Goal: Task Accomplishment & Management: Use online tool/utility

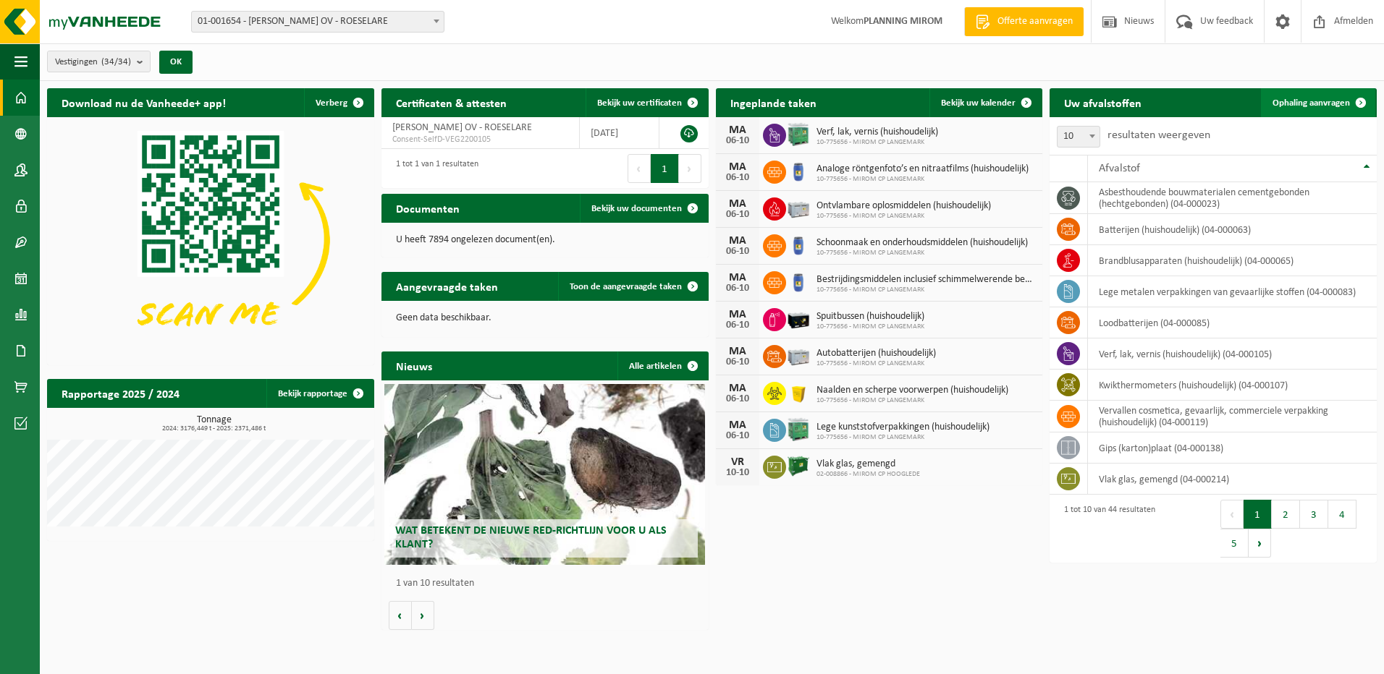
click at [1298, 96] on link "Ophaling aanvragen" at bounding box center [1318, 102] width 114 height 29
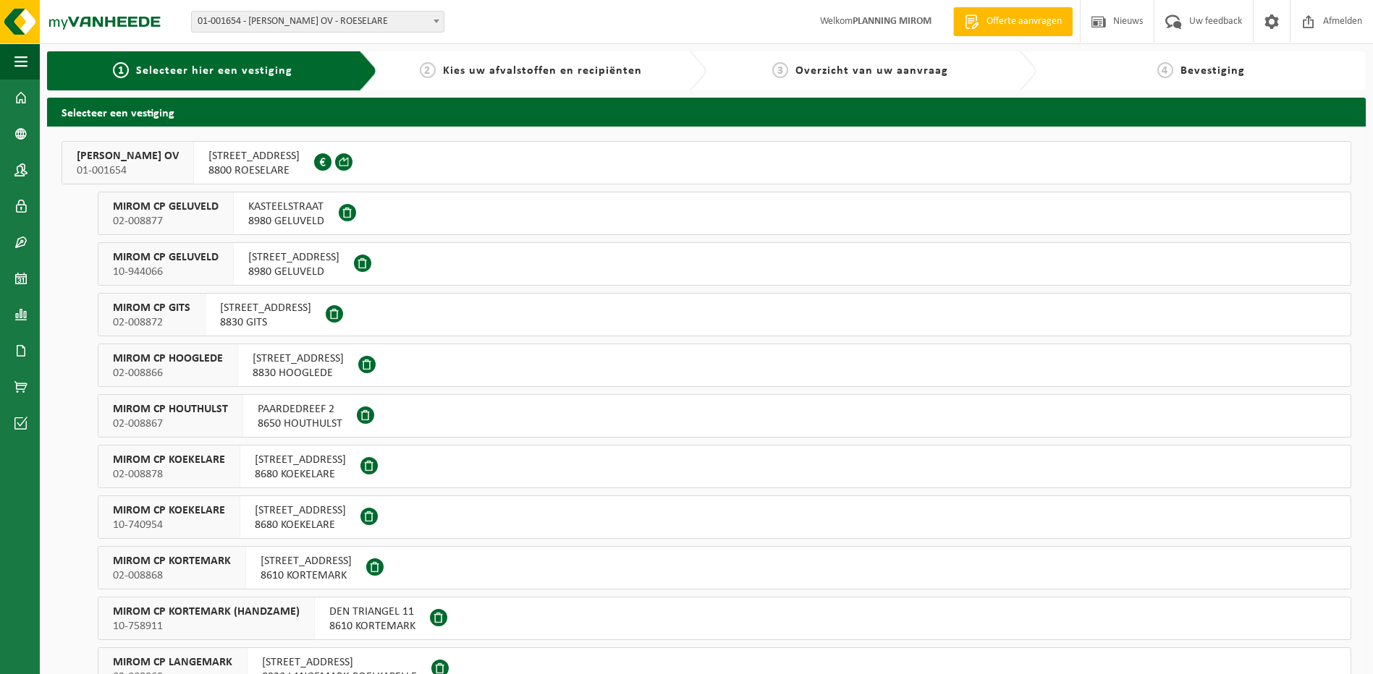
click at [1132, 255] on button "MIROM CP GELUVELD 10-944066 KORTEKEERSTRAAT 1 8980 GELUVELD" at bounding box center [724, 263] width 1253 height 43
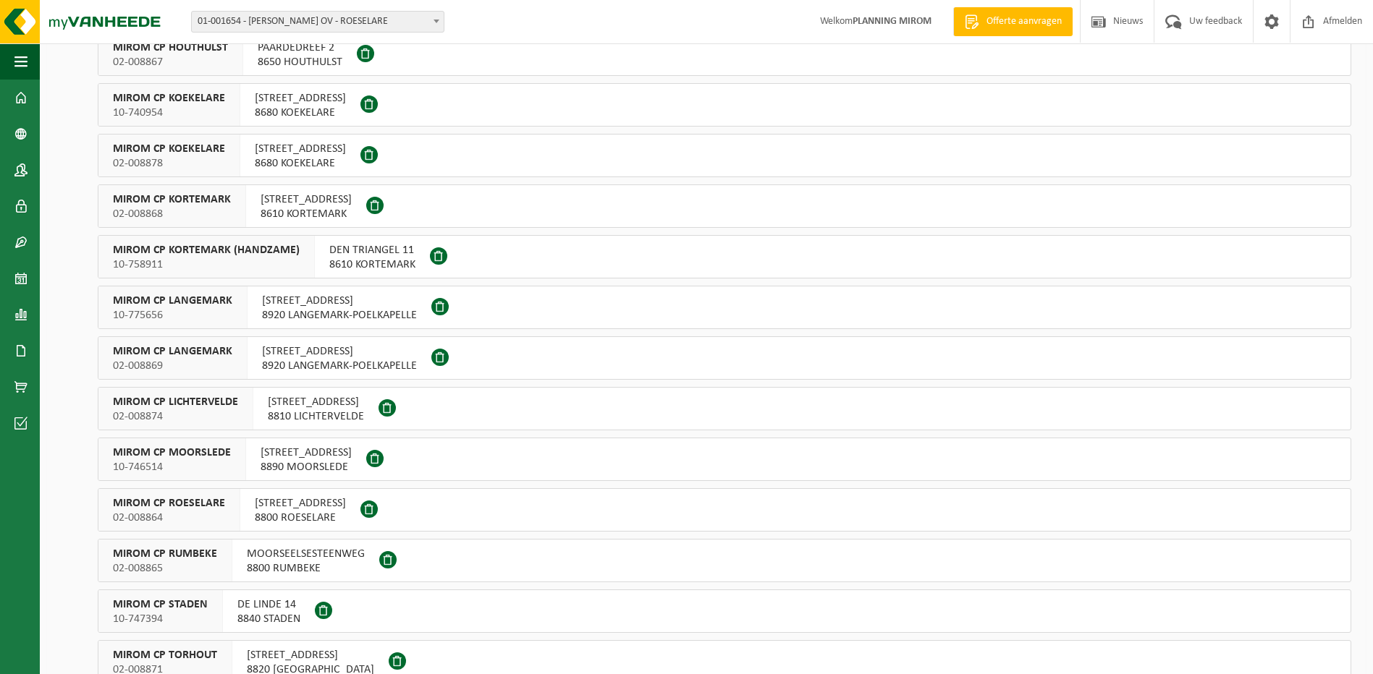
scroll to position [434, 0]
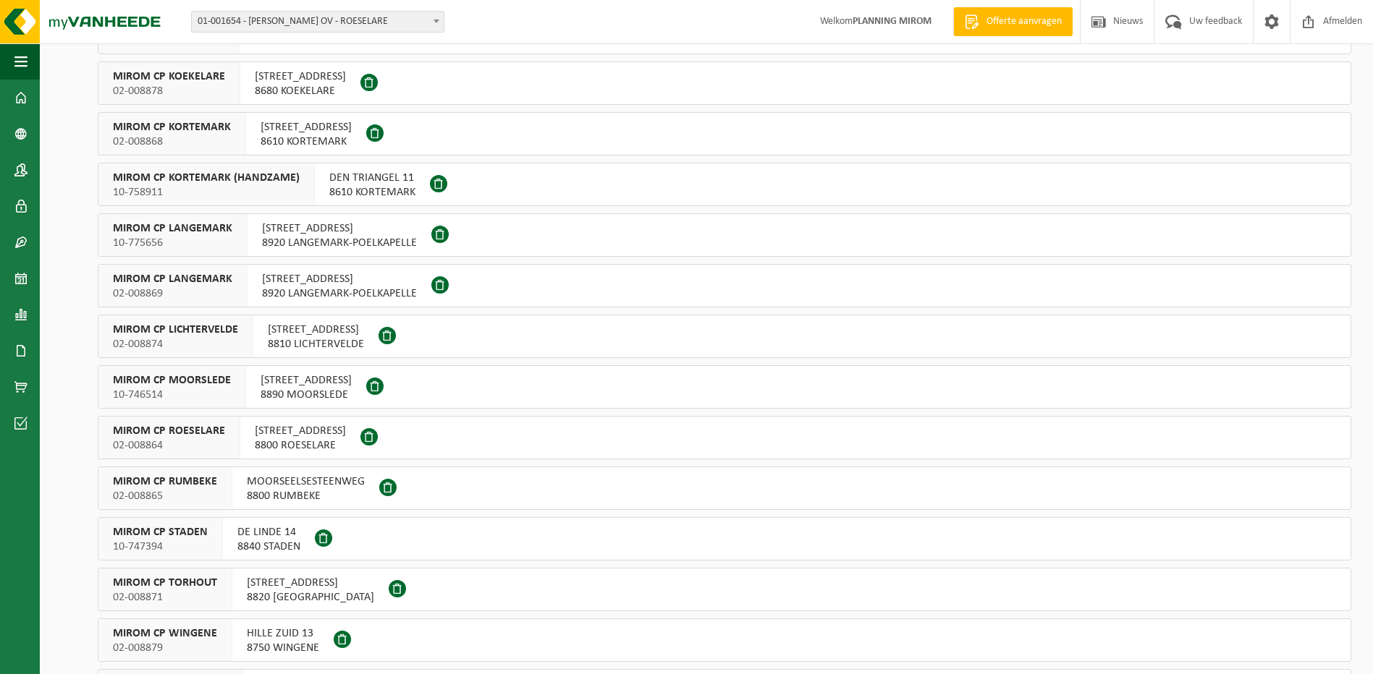
click at [266, 590] on span "ATELIERSTRAAT 21" at bounding box center [310, 583] width 127 height 14
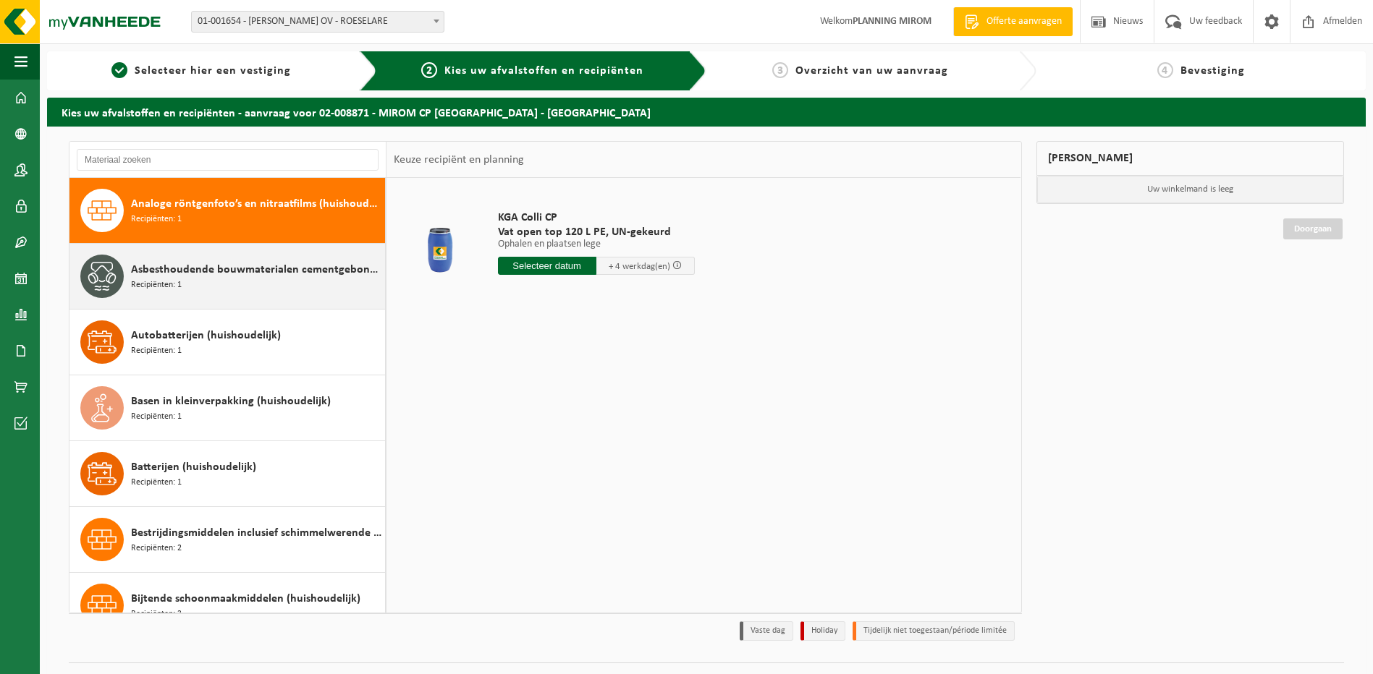
click at [211, 281] on div "Asbesthoudende bouwmaterialen cementgebonden (hechtgebonden) Recipiënten: 1" at bounding box center [256, 276] width 250 height 43
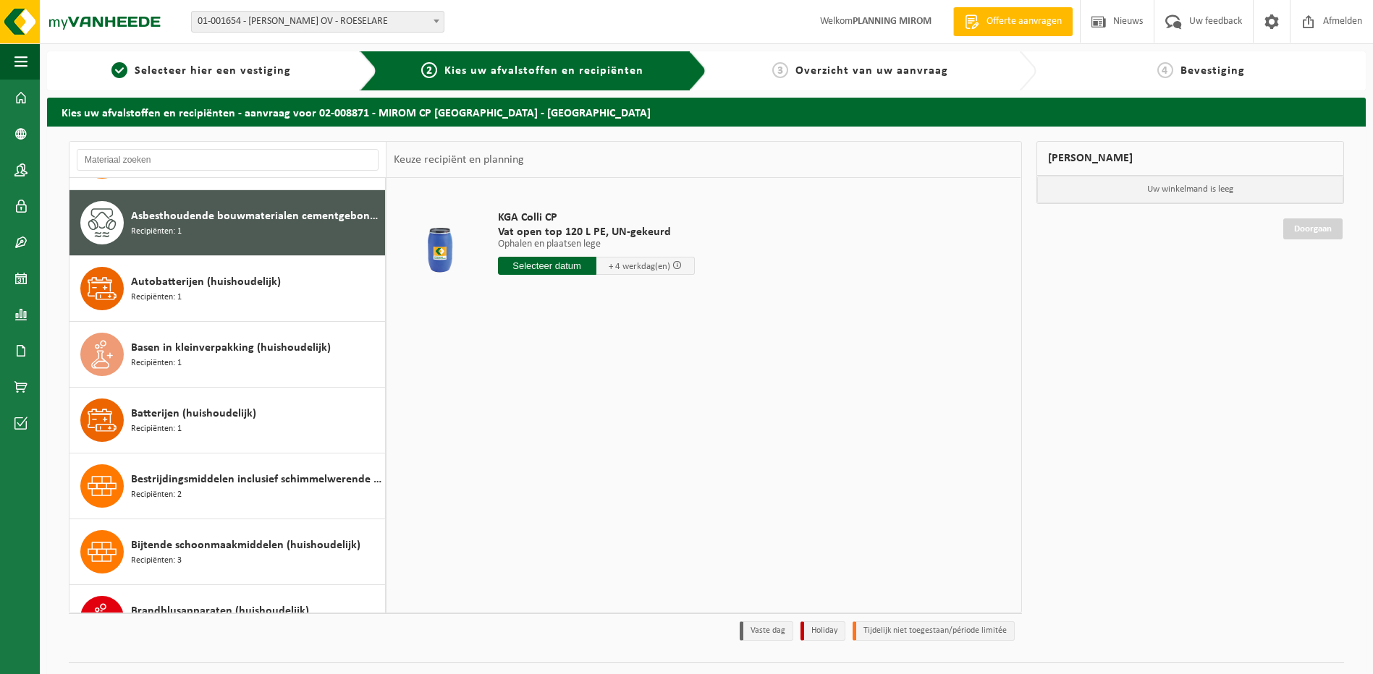
scroll to position [66, 0]
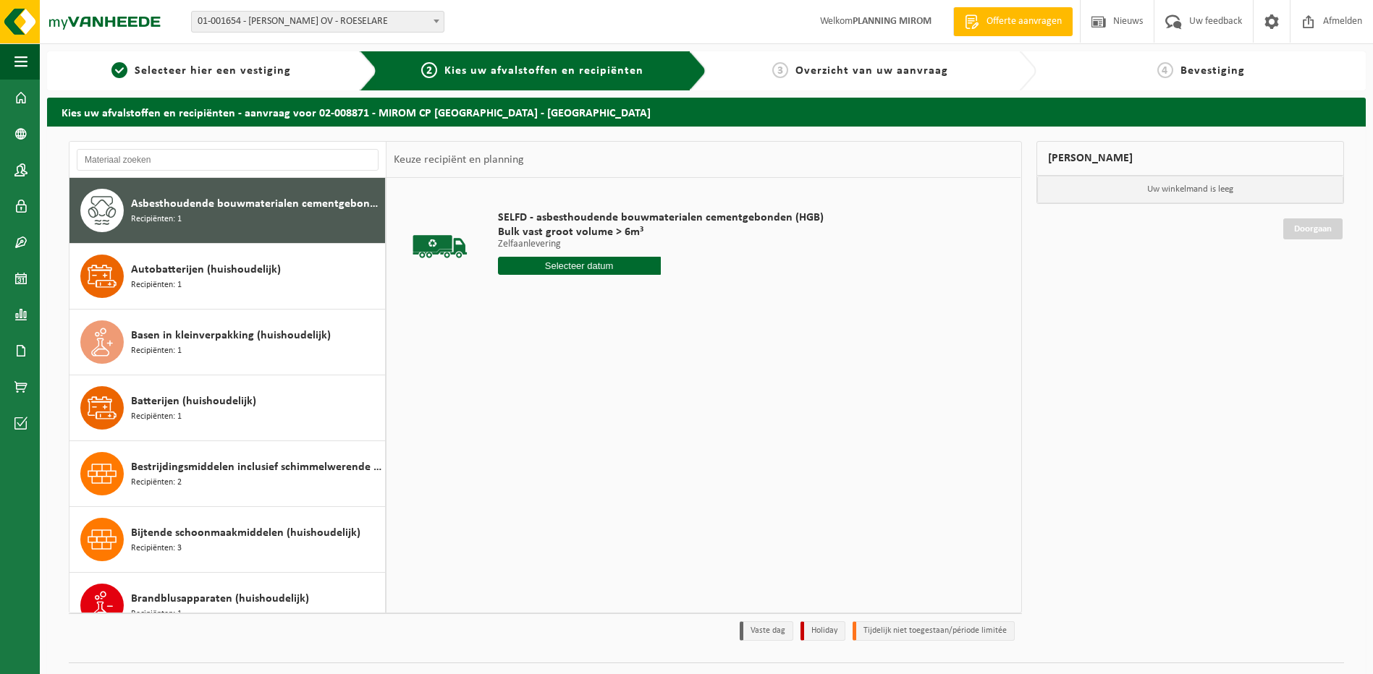
click at [562, 270] on input "text" at bounding box center [579, 266] width 163 height 18
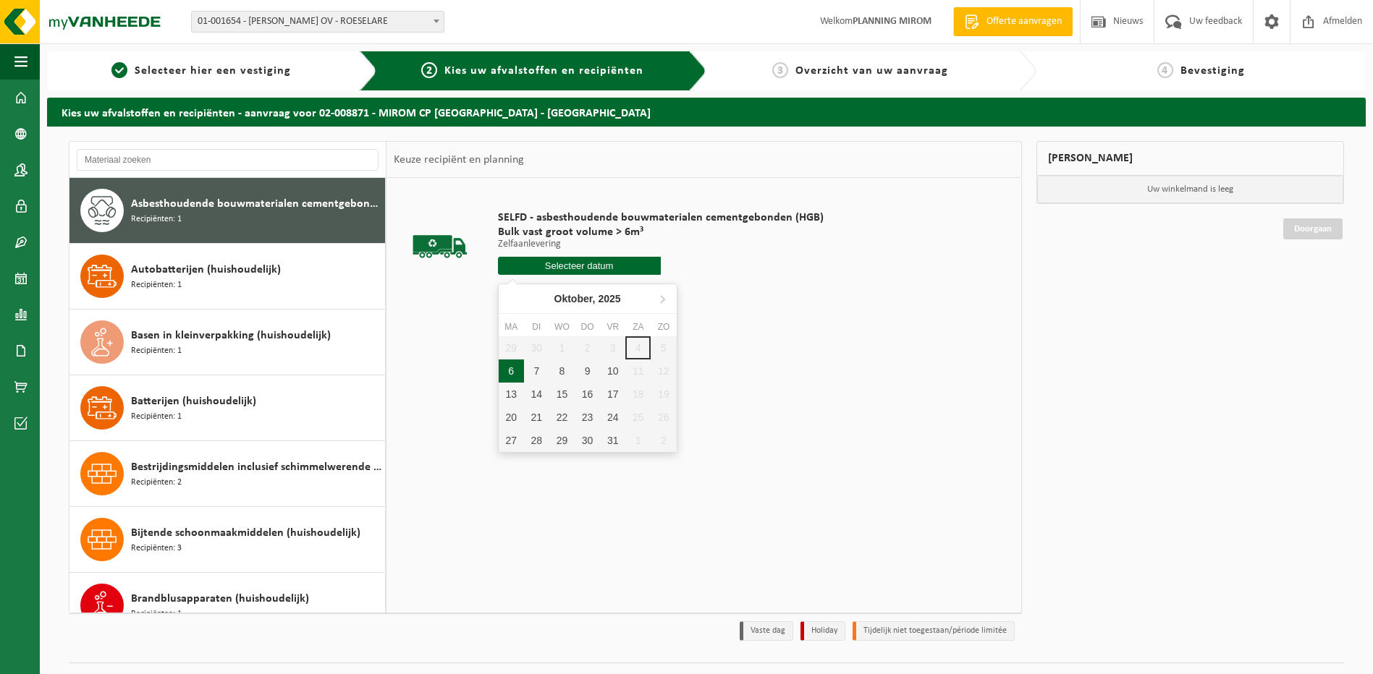
click at [512, 374] on div "6" at bounding box center [511, 371] width 25 height 23
type input "Van 2025-10-06"
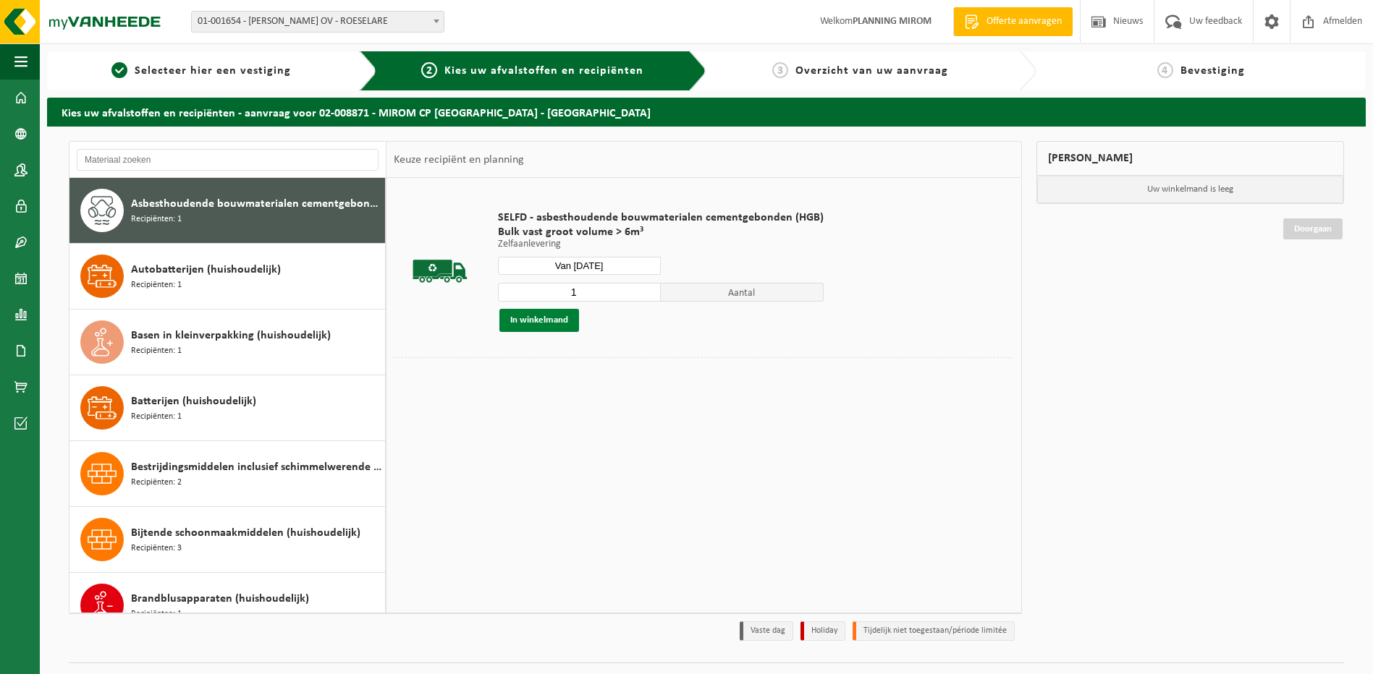
click at [536, 319] on button "In winkelmand" at bounding box center [539, 320] width 80 height 23
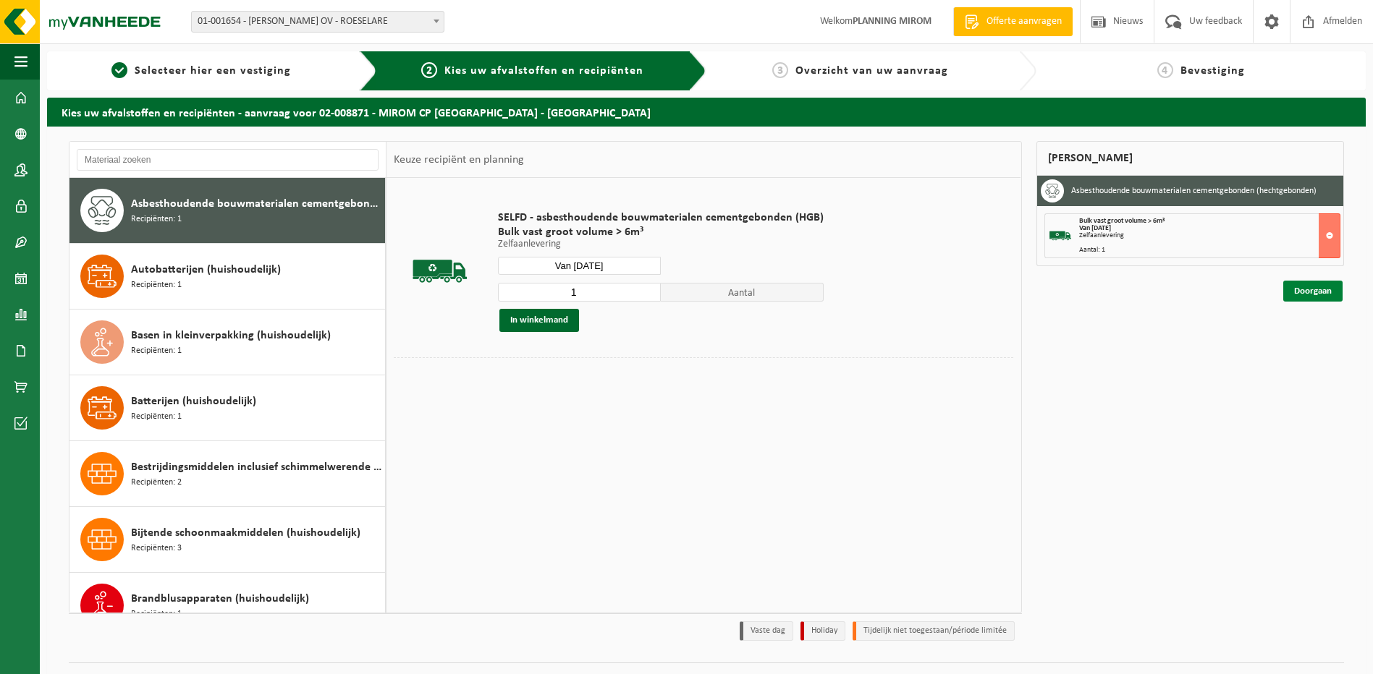
click at [1305, 298] on link "Doorgaan" at bounding box center [1312, 291] width 59 height 21
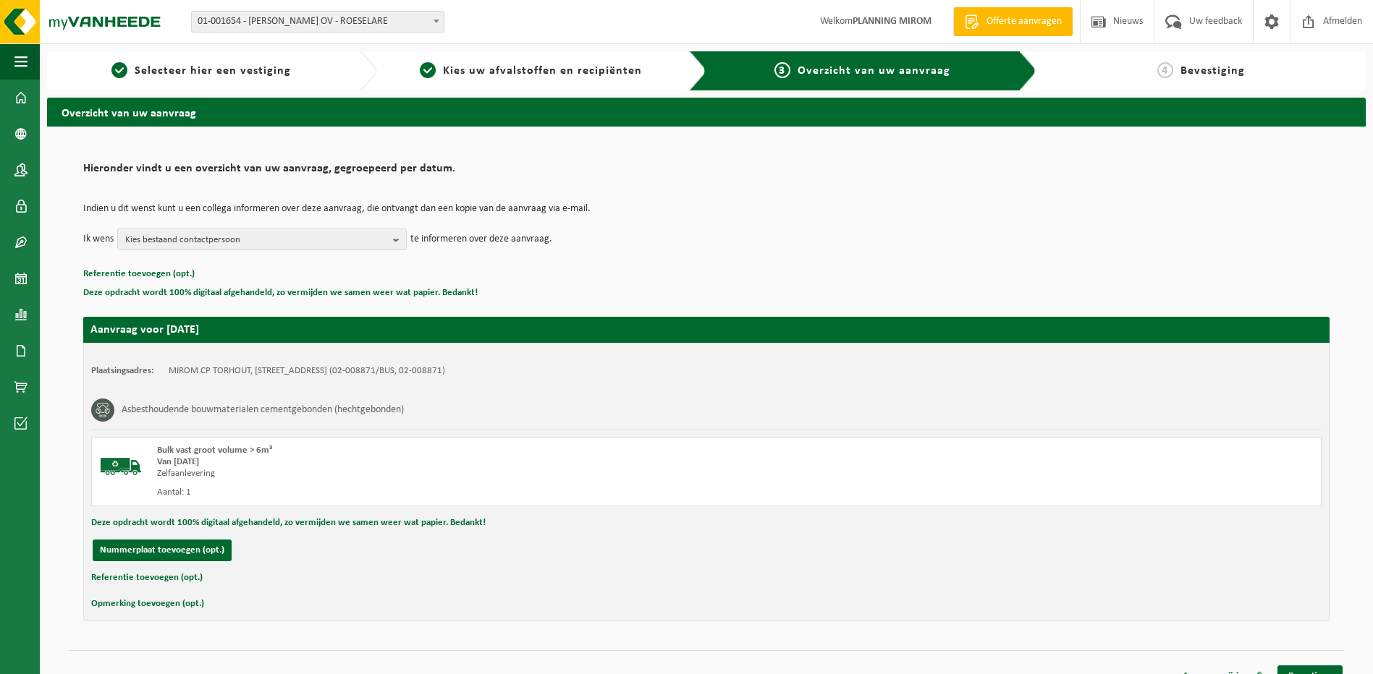
scroll to position [20, 0]
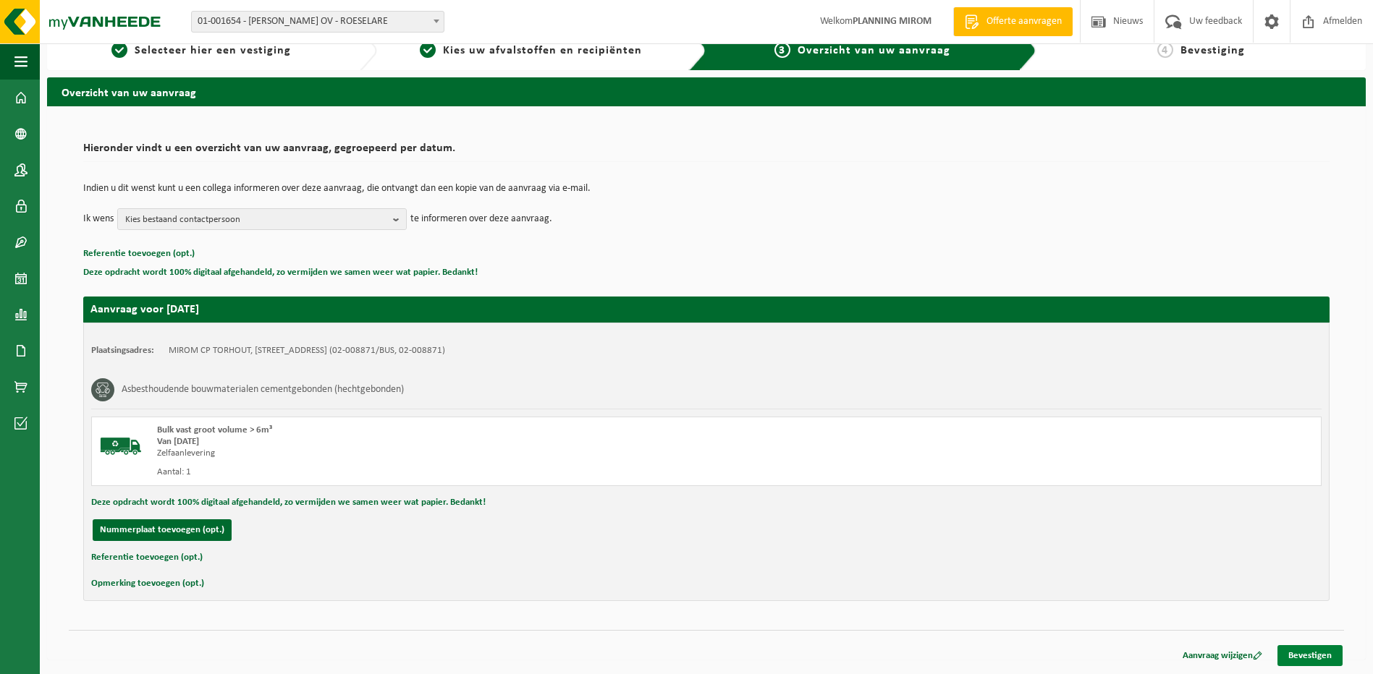
click at [1324, 645] on link "Bevestigen" at bounding box center [1309, 655] width 65 height 21
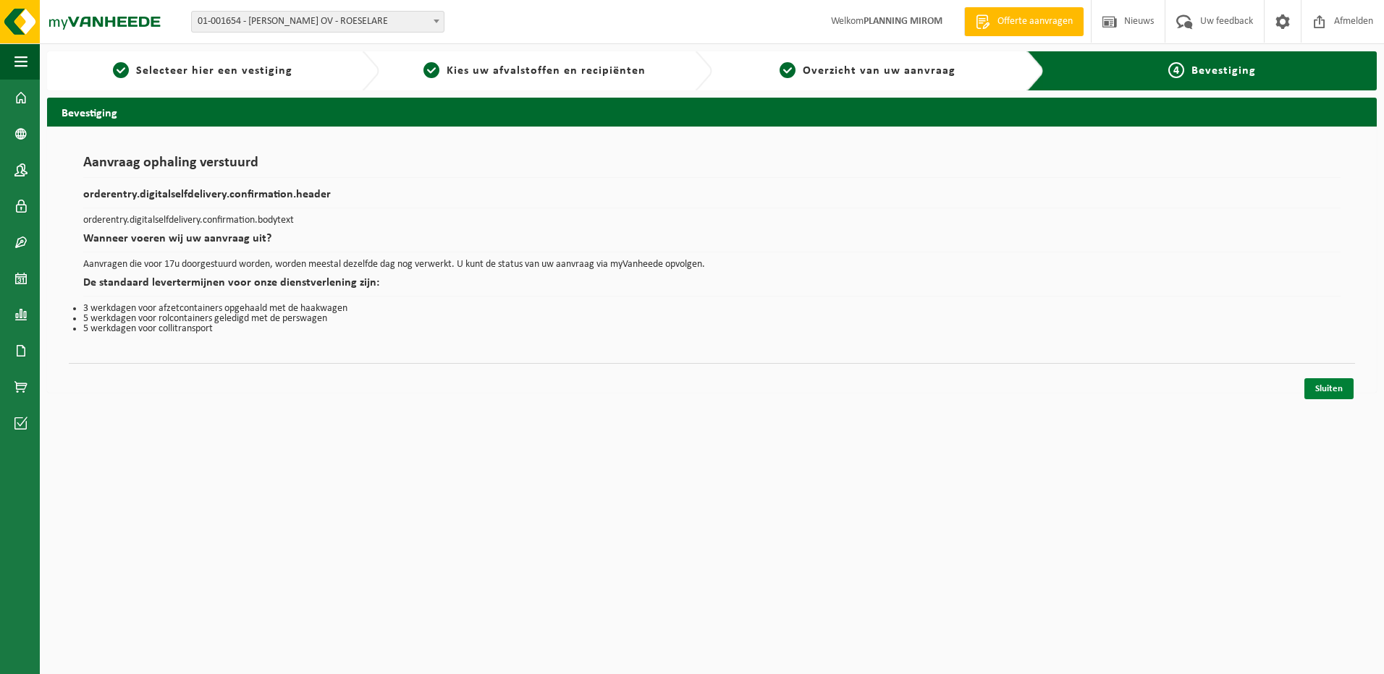
click at [1338, 396] on link "Sluiten" at bounding box center [1328, 388] width 49 height 21
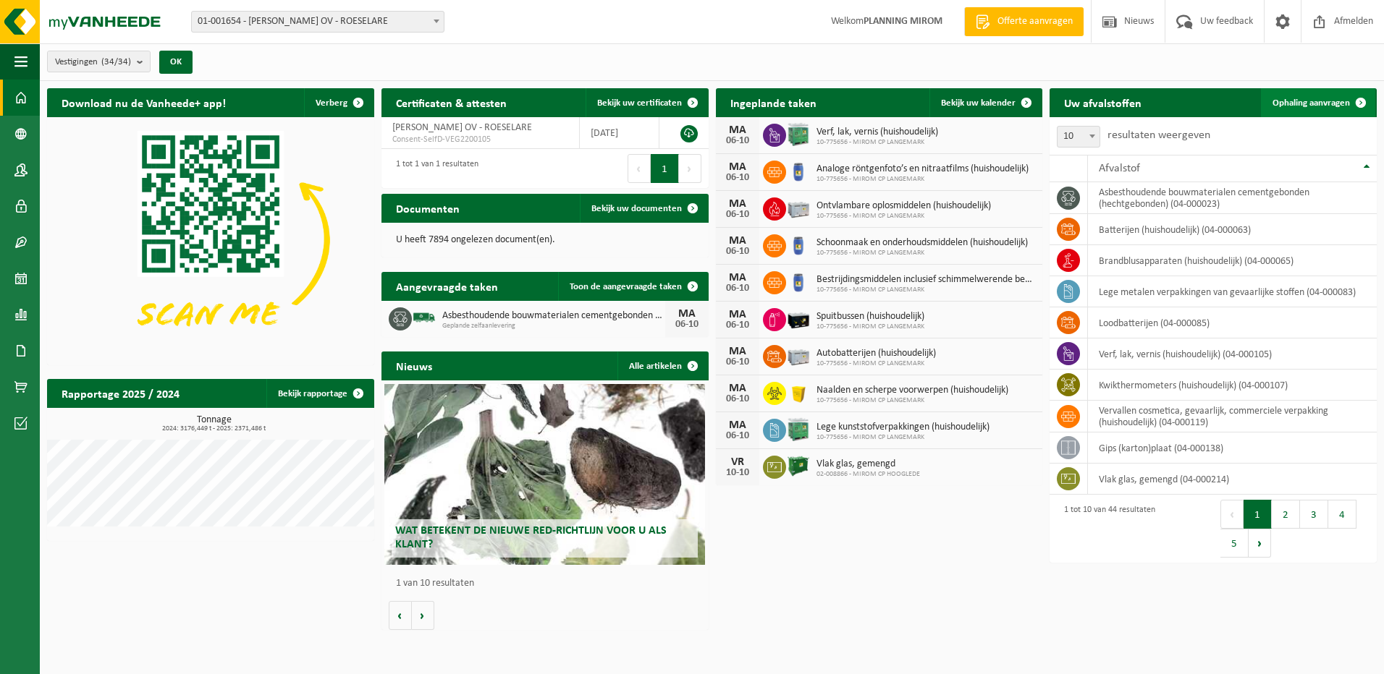
click at [1336, 98] on span "Ophaling aanvragen" at bounding box center [1310, 102] width 77 height 9
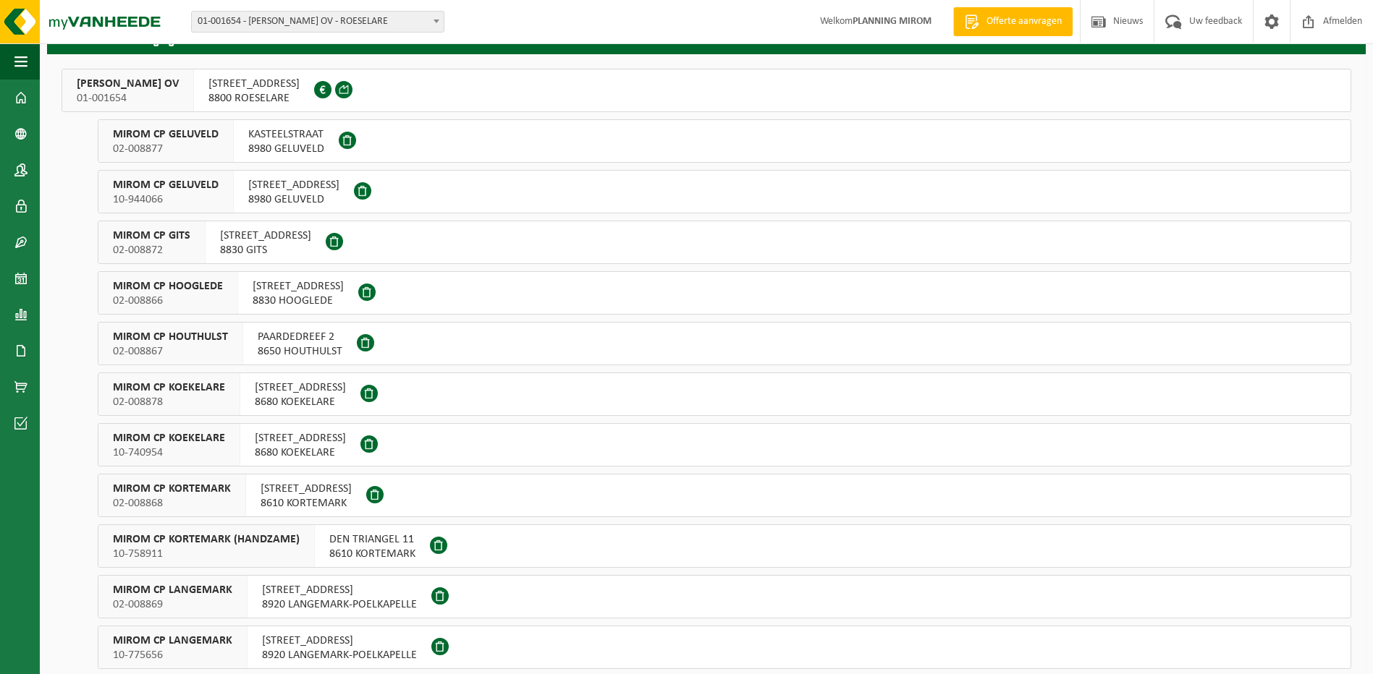
scroll to position [145, 0]
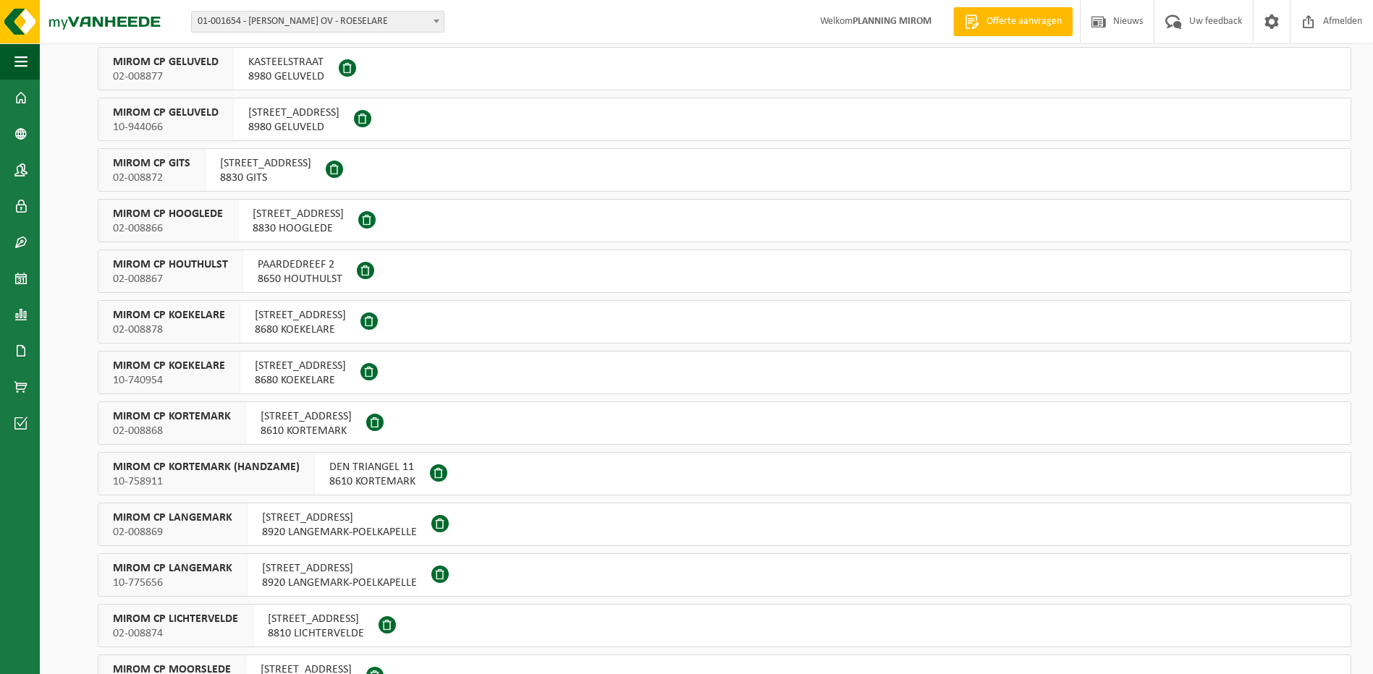
click at [305, 513] on span "[STREET_ADDRESS]" at bounding box center [339, 518] width 155 height 14
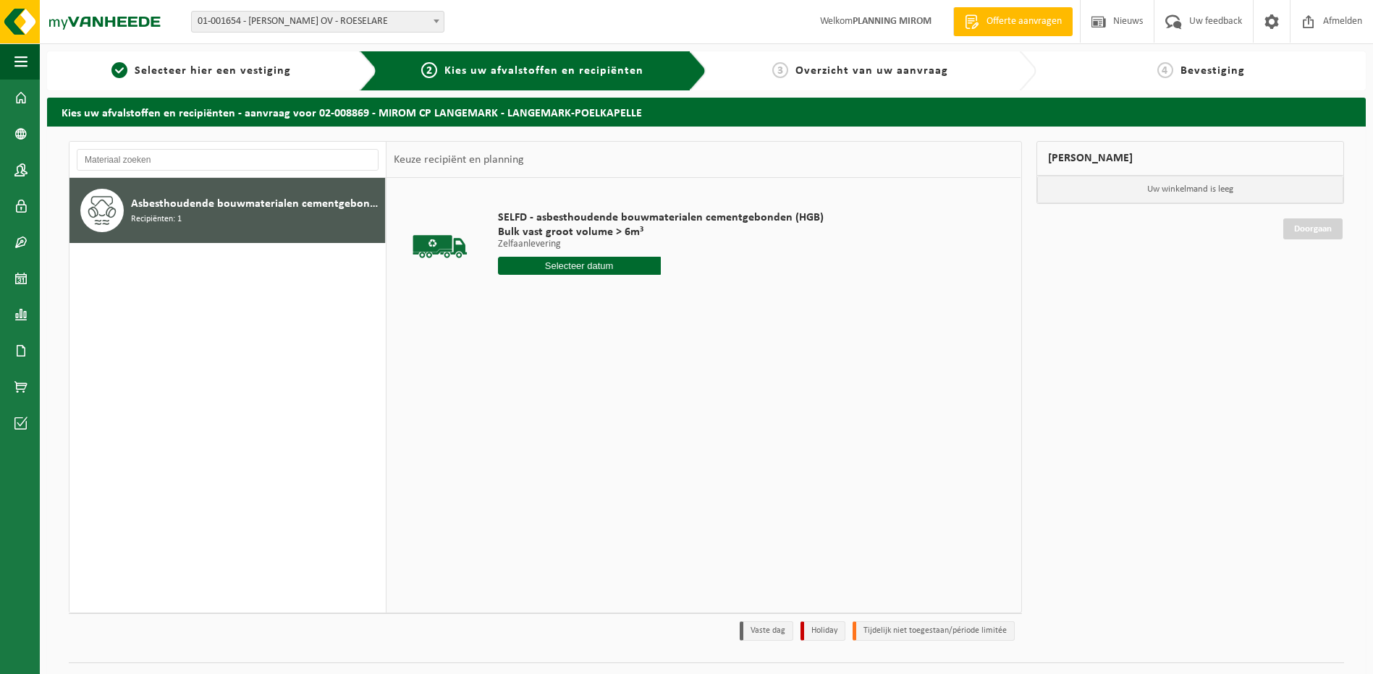
click at [525, 268] on input "text" at bounding box center [579, 266] width 163 height 18
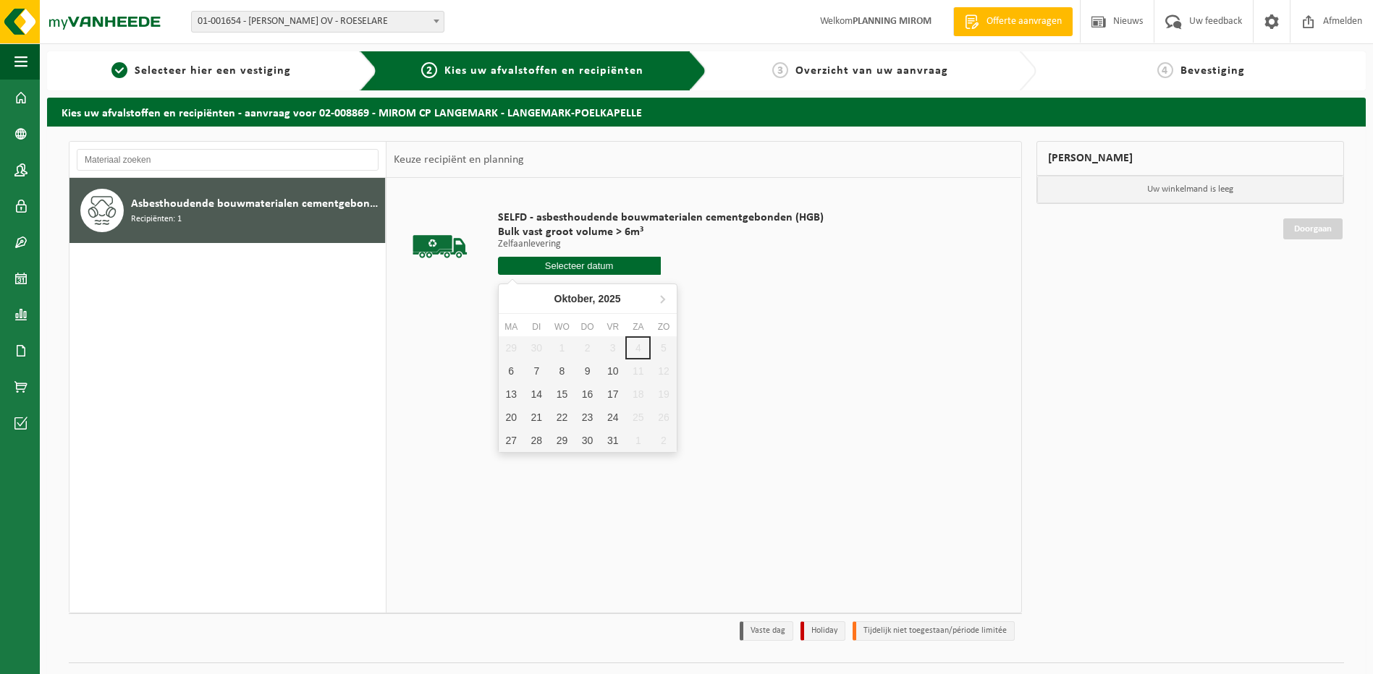
click at [306, 263] on div "Asbesthoudende bouwmaterialen cementgebonden (hechtgebonden) Recipiënten: 1" at bounding box center [227, 395] width 317 height 435
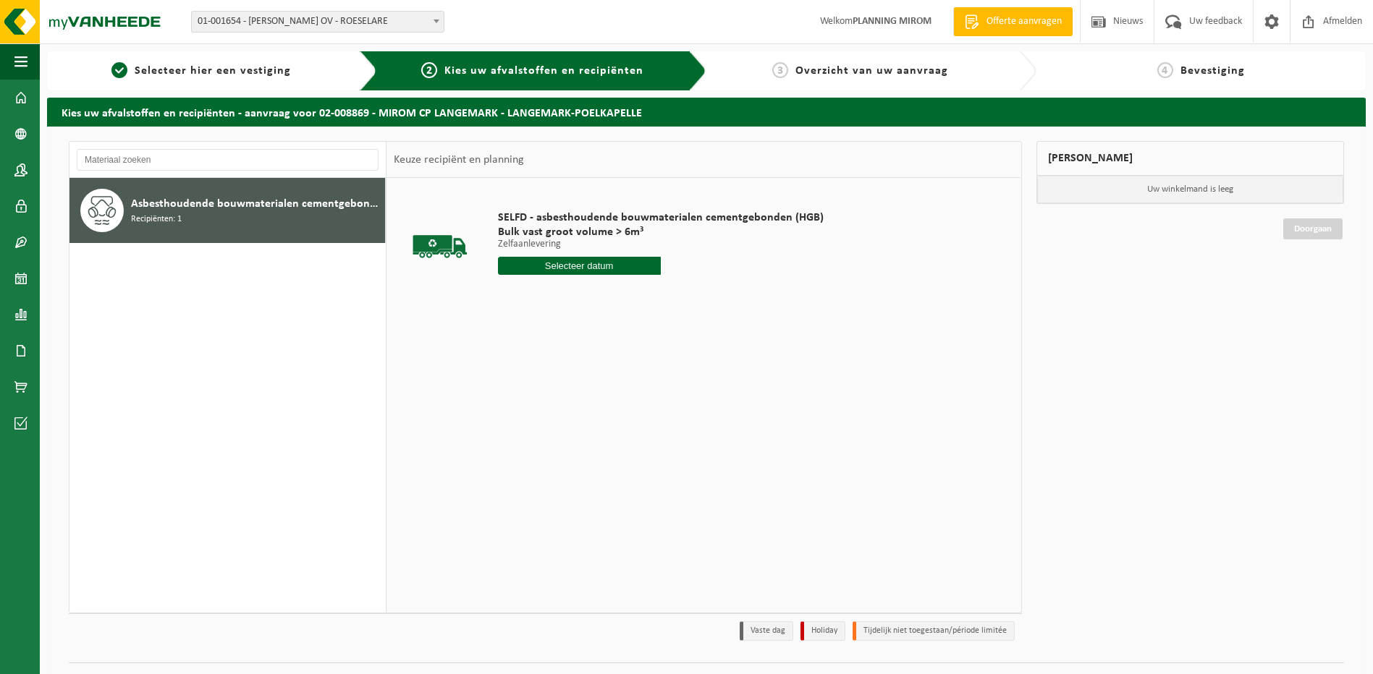
click at [594, 67] on span "Kies uw afvalstoffen en recipiënten" at bounding box center [543, 71] width 199 height 12
click at [161, 76] on span "Selecteer hier een vestiging" at bounding box center [213, 71] width 156 height 12
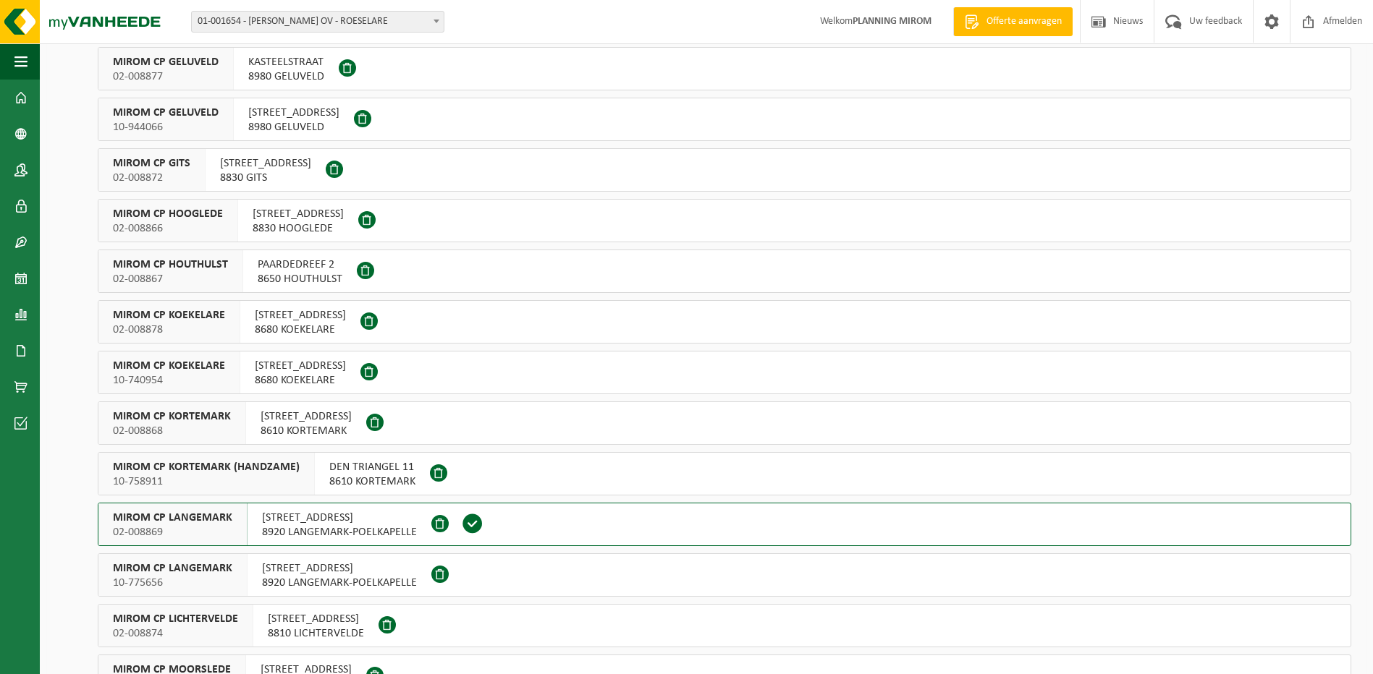
scroll to position [362, 0]
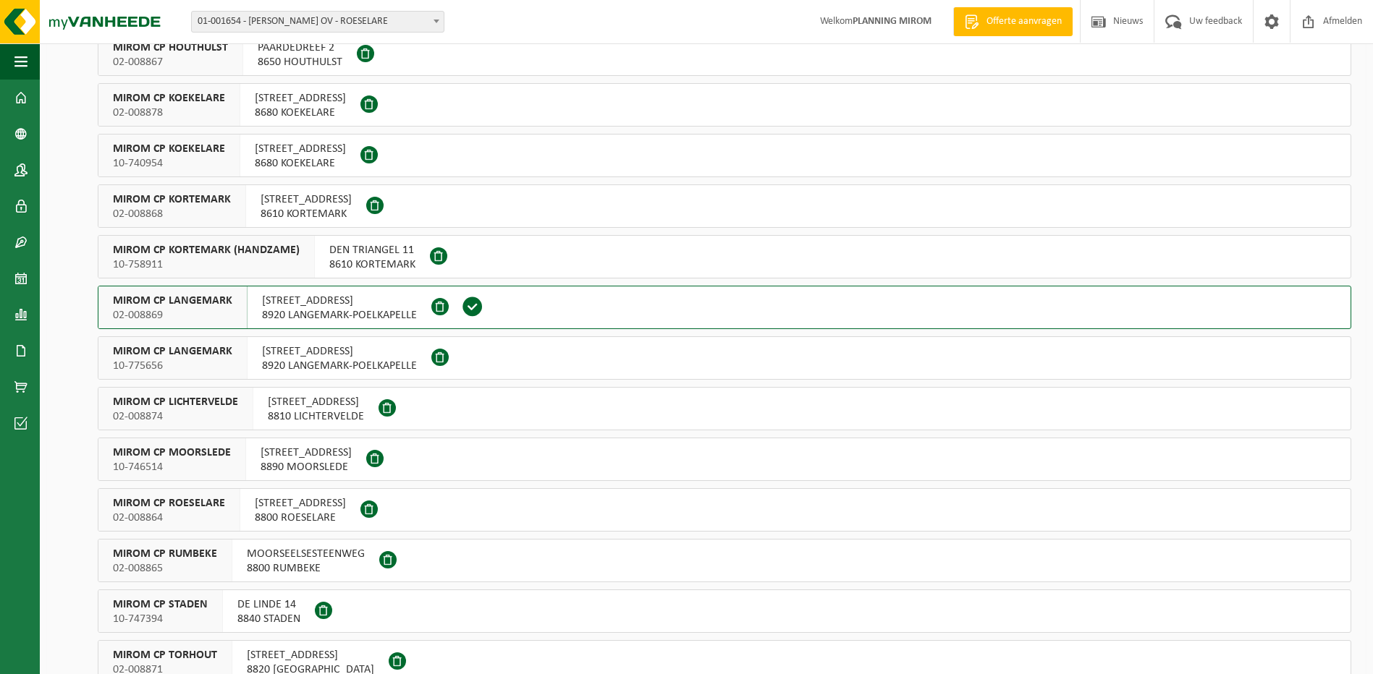
click at [313, 355] on span "LANDETBEEKSTRAAT 9" at bounding box center [339, 351] width 155 height 14
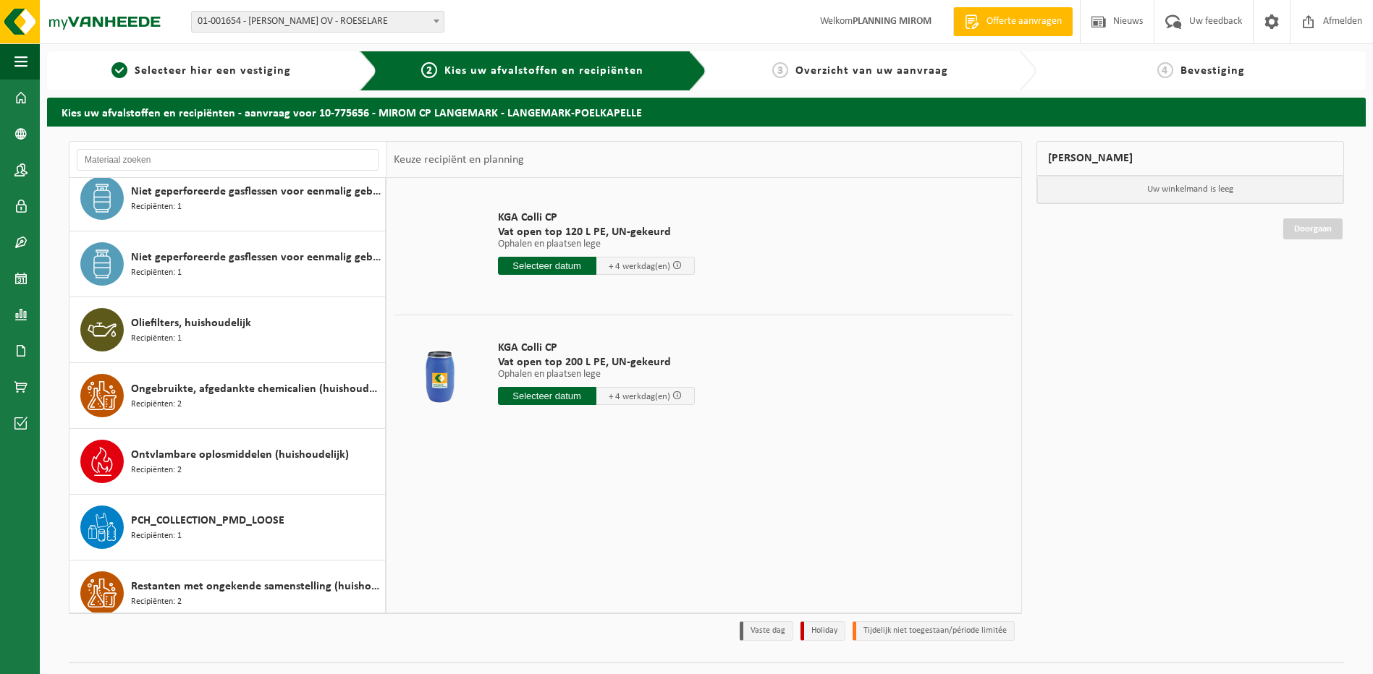
scroll to position [941, 0]
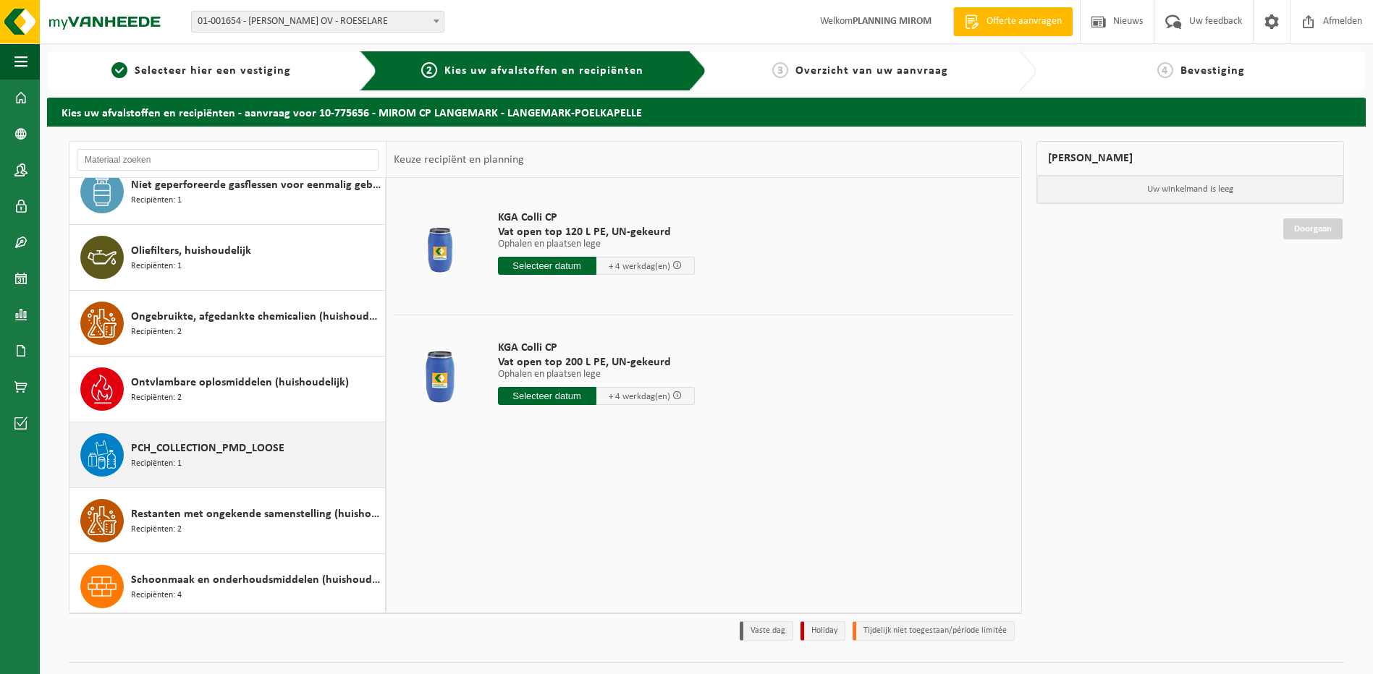
click at [209, 439] on div "PCH_COLLECTION_PMD_LOOSE Recipiënten: 1" at bounding box center [256, 454] width 250 height 43
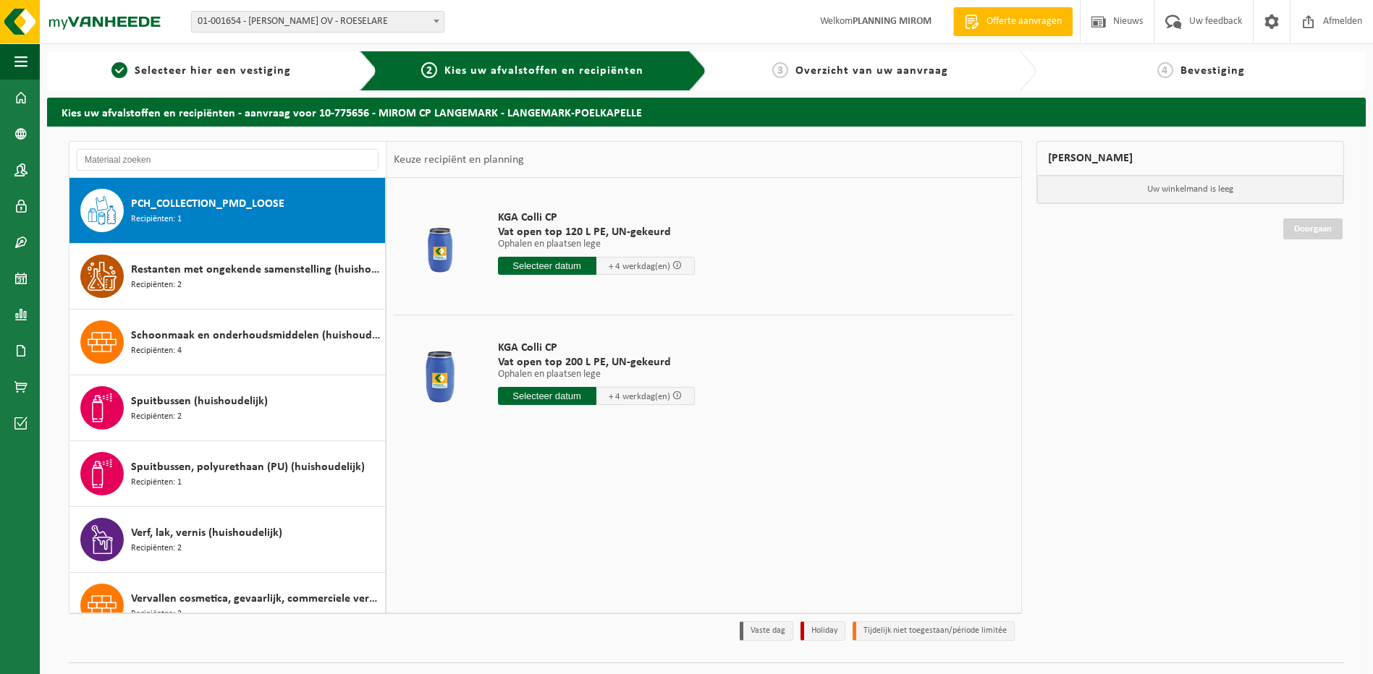
scroll to position [1185, 0]
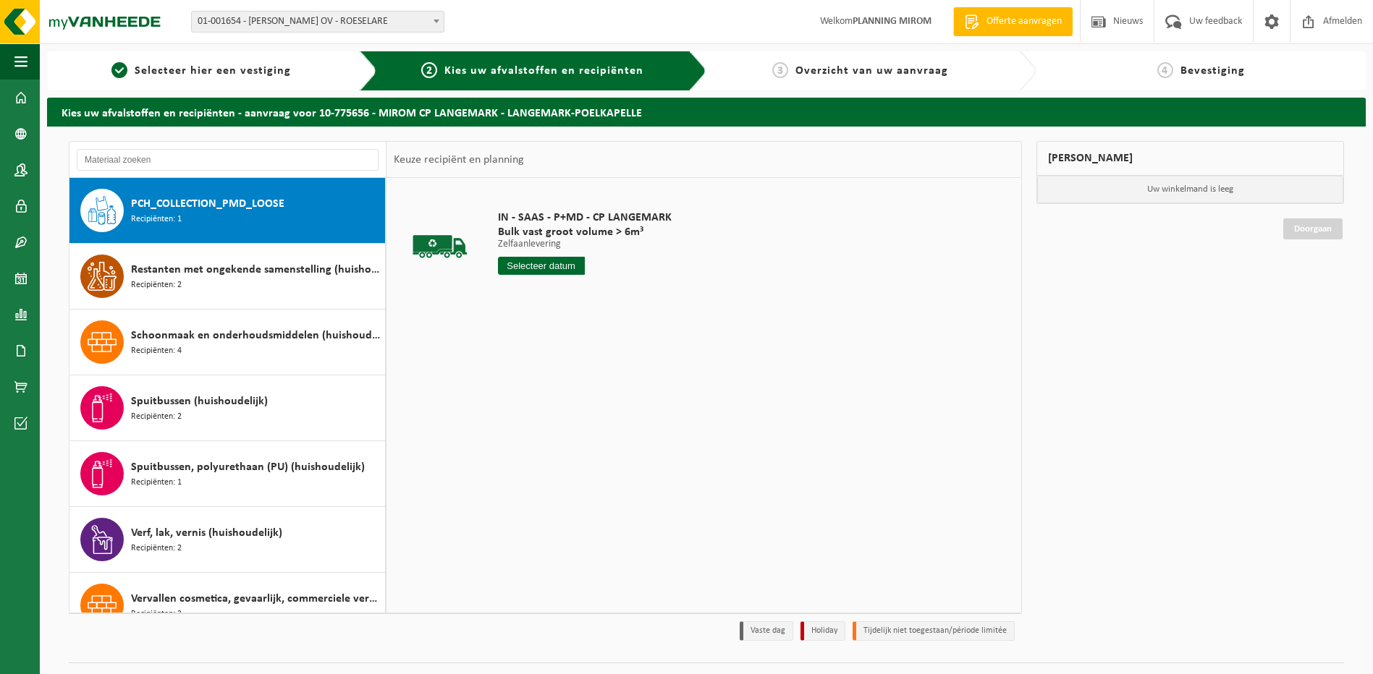
click at [537, 263] on input "text" at bounding box center [541, 266] width 87 height 18
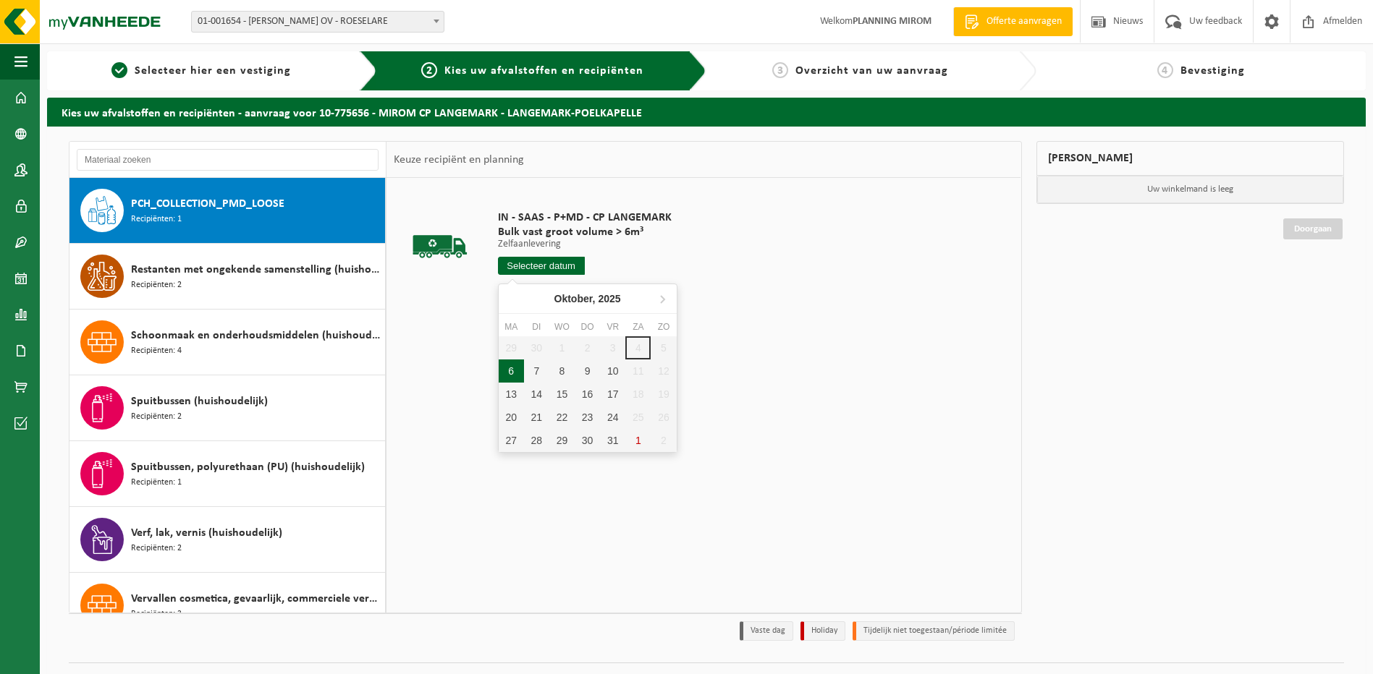
click at [512, 371] on div "6" at bounding box center [511, 371] width 25 height 23
type input "Van [DATE]"
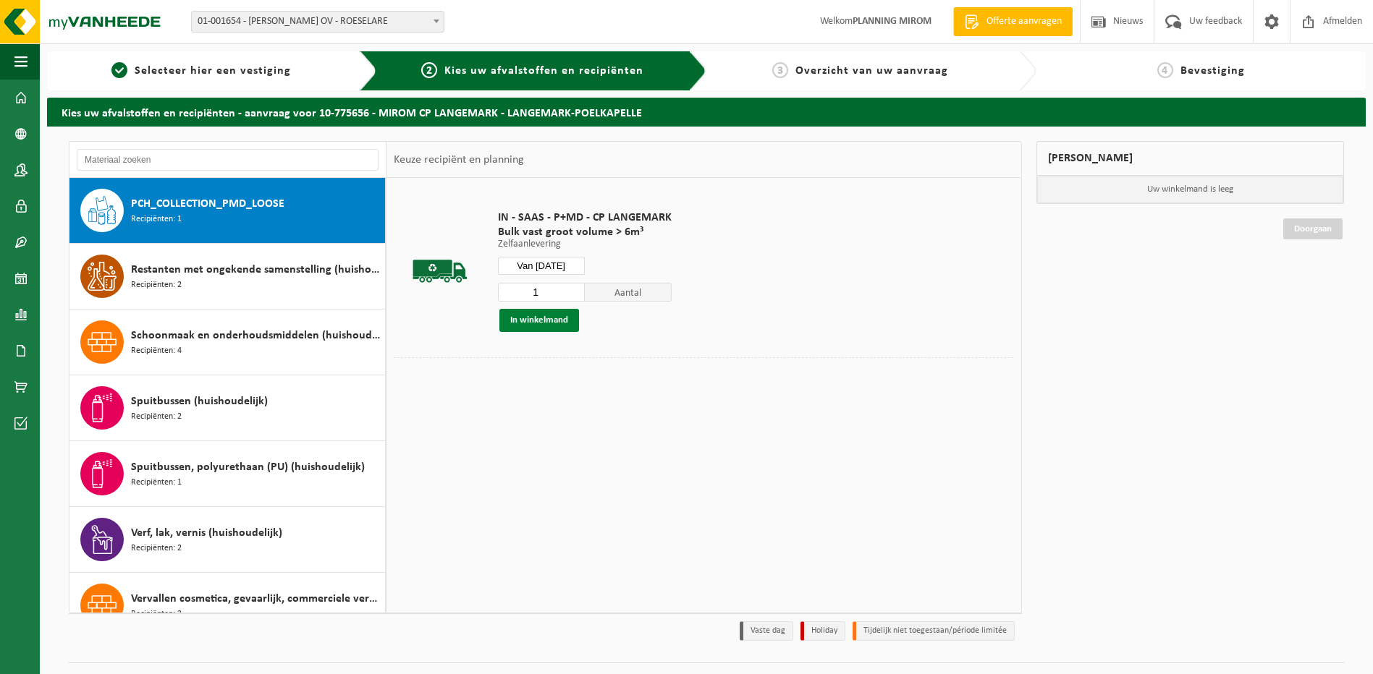
click at [538, 318] on button "In winkelmand" at bounding box center [539, 320] width 80 height 23
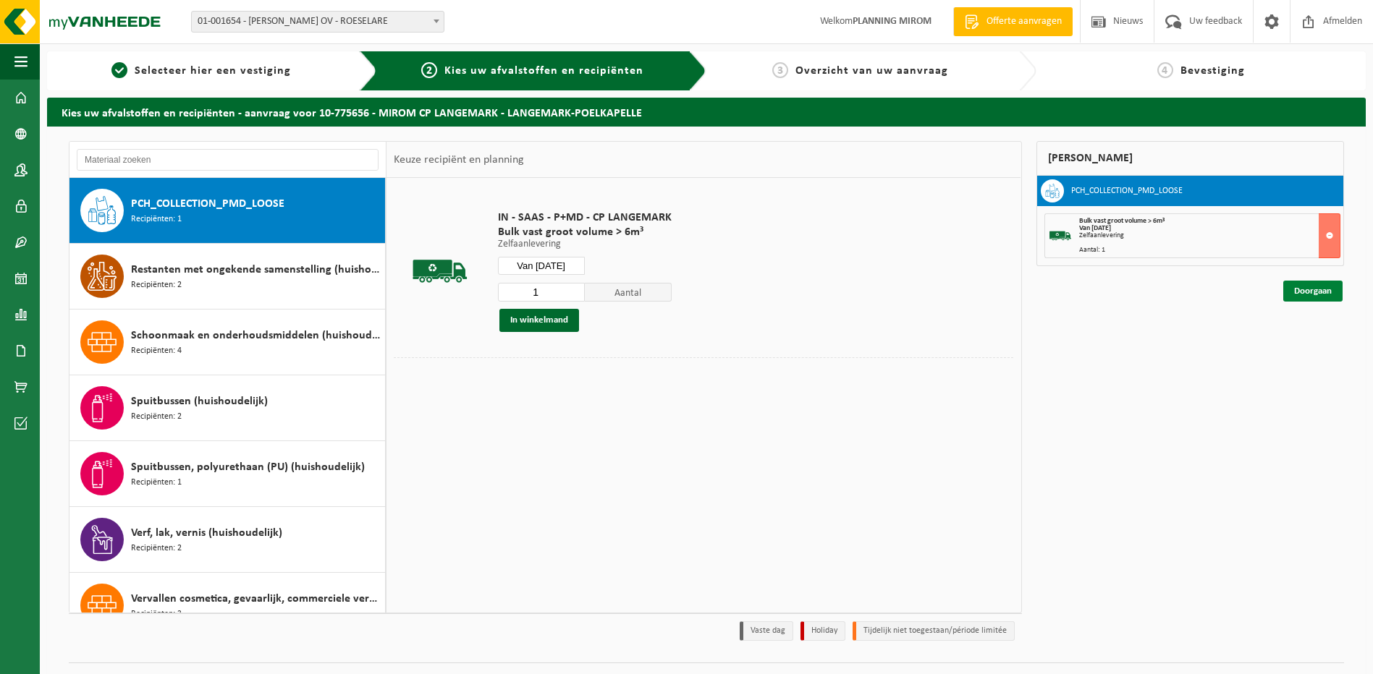
click at [1317, 295] on link "Doorgaan" at bounding box center [1312, 291] width 59 height 21
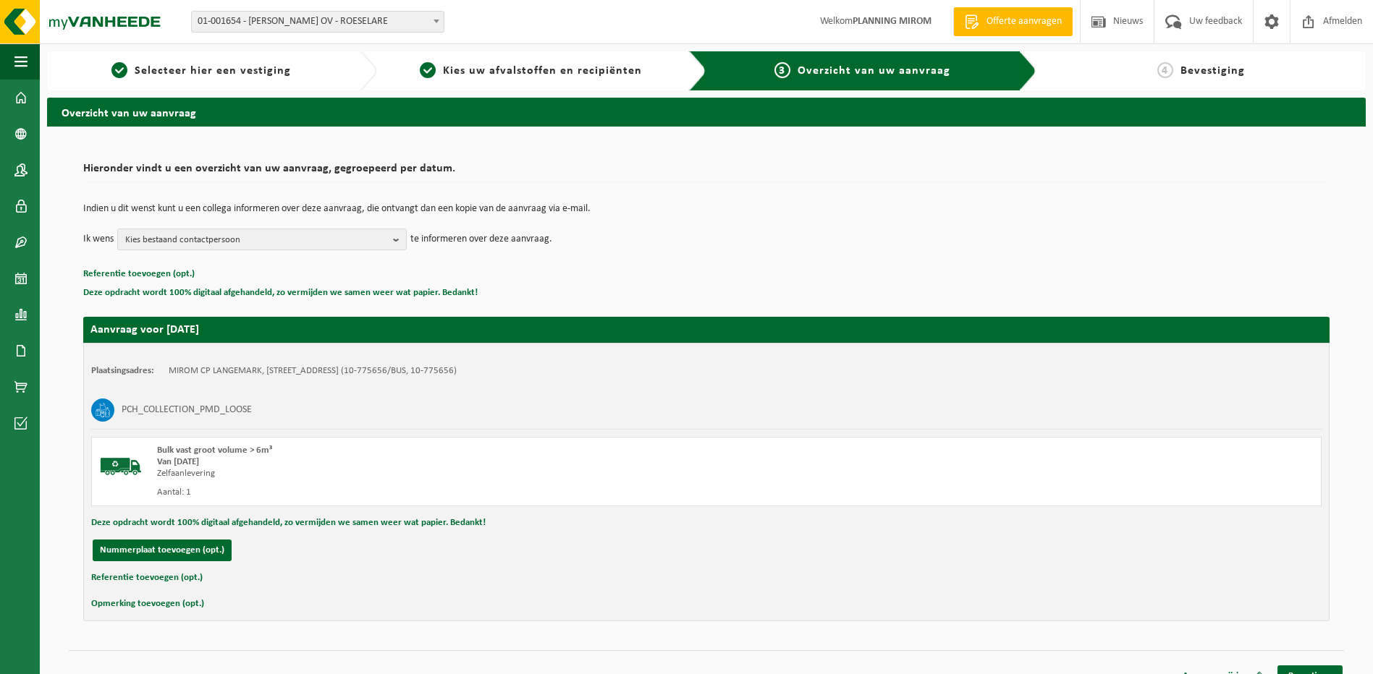
scroll to position [20, 0]
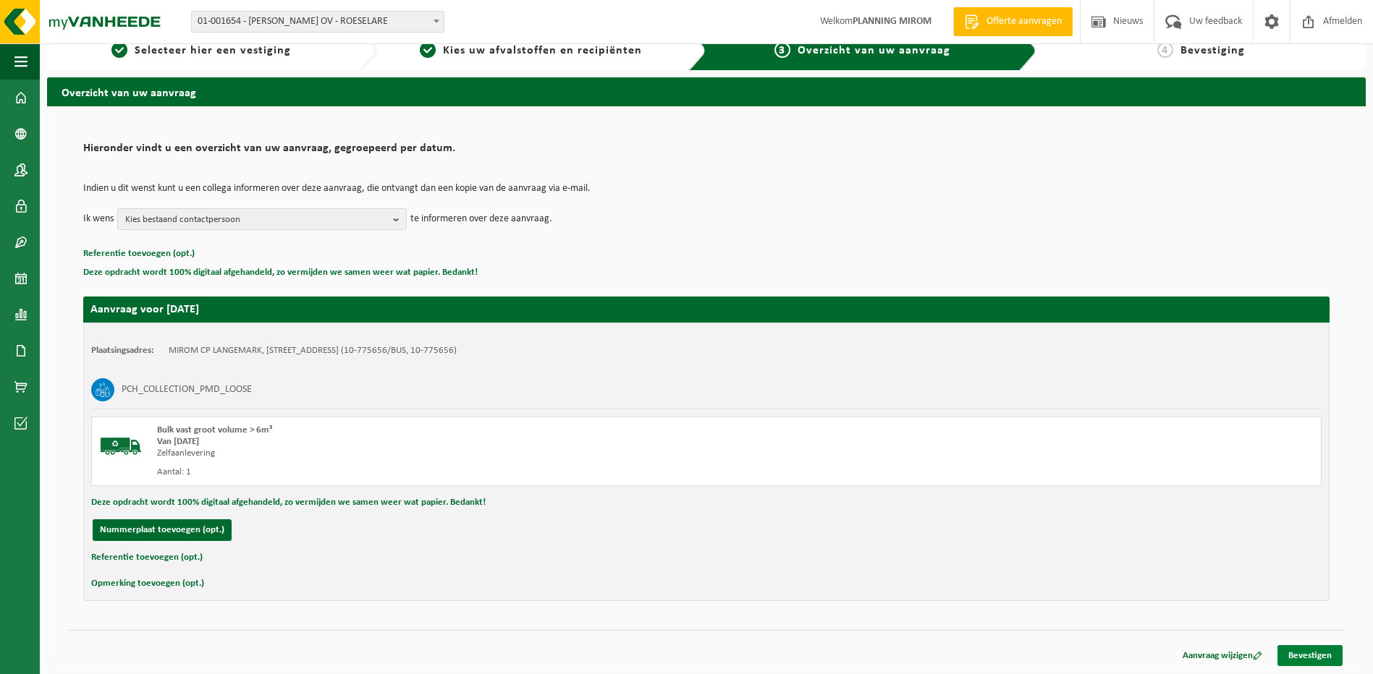
click at [1305, 648] on link "Bevestigen" at bounding box center [1309, 655] width 65 height 21
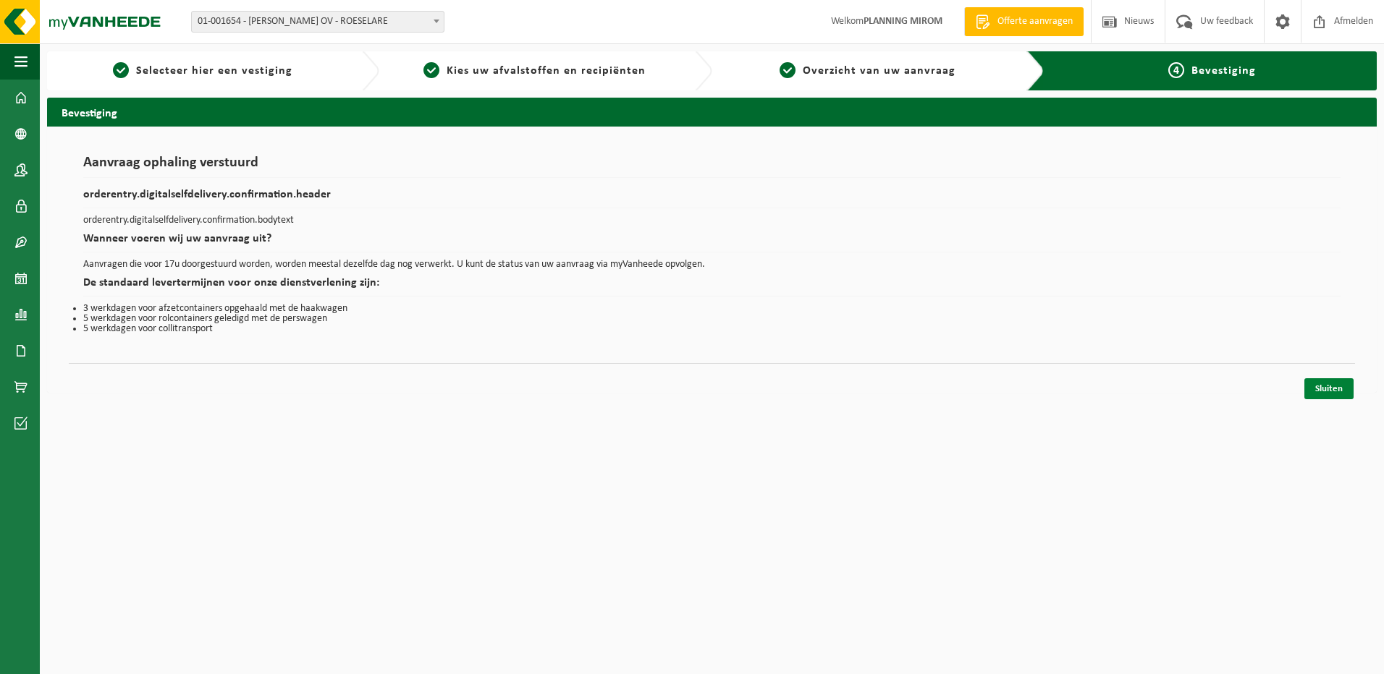
click at [1335, 391] on link "Sluiten" at bounding box center [1328, 388] width 49 height 21
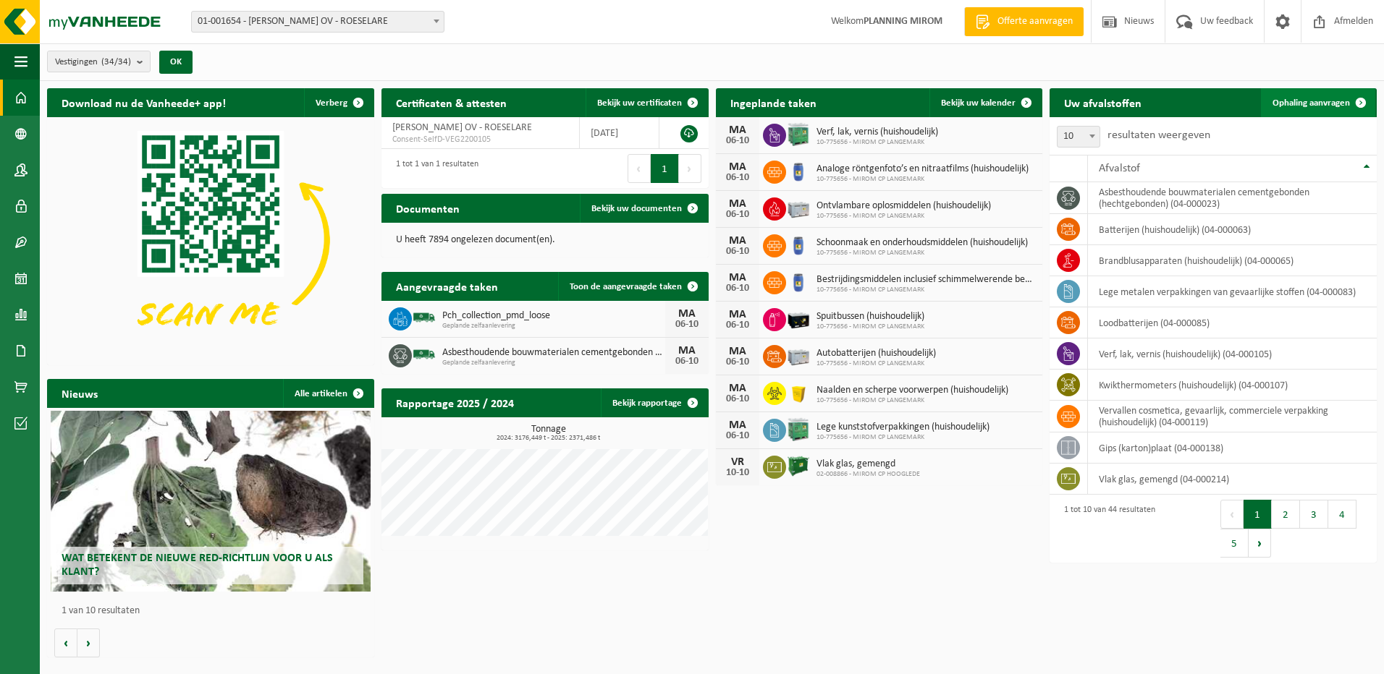
click at [1306, 103] on span "Ophaling aanvragen" at bounding box center [1310, 102] width 77 height 9
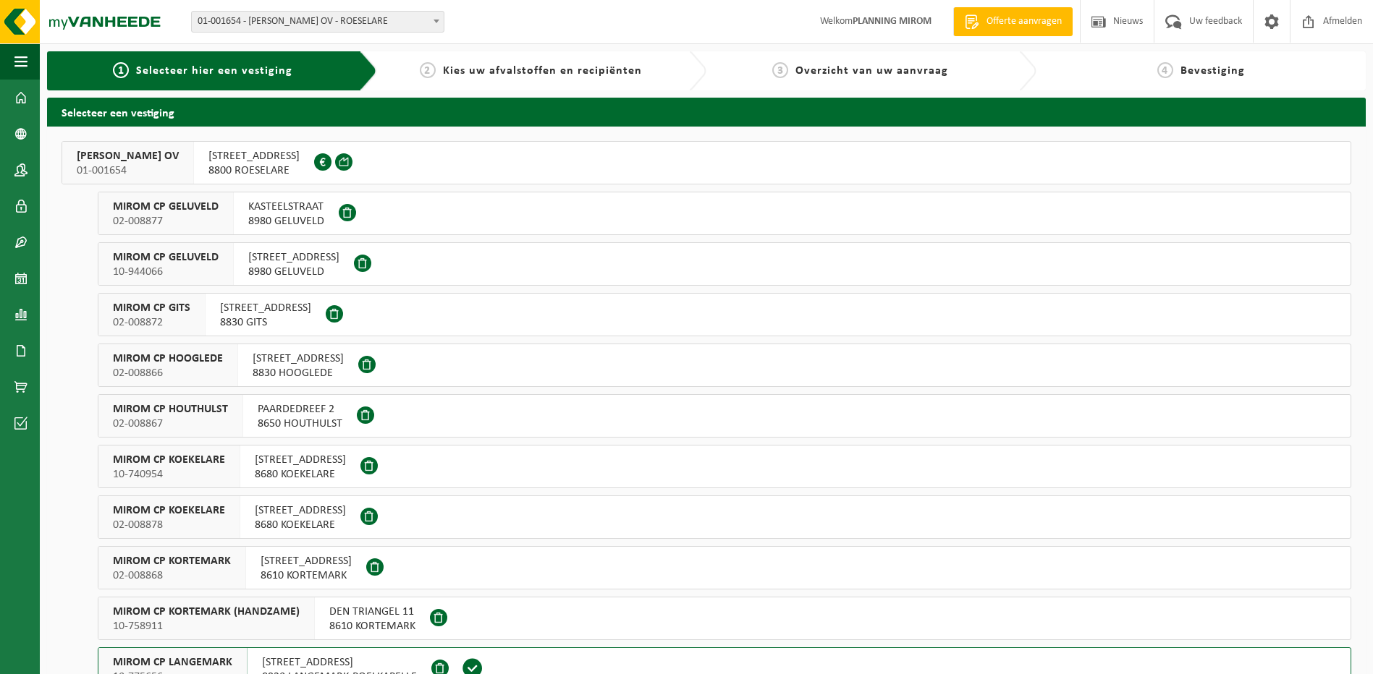
click at [300, 416] on span "PAARDEDREEF 2" at bounding box center [300, 409] width 85 height 14
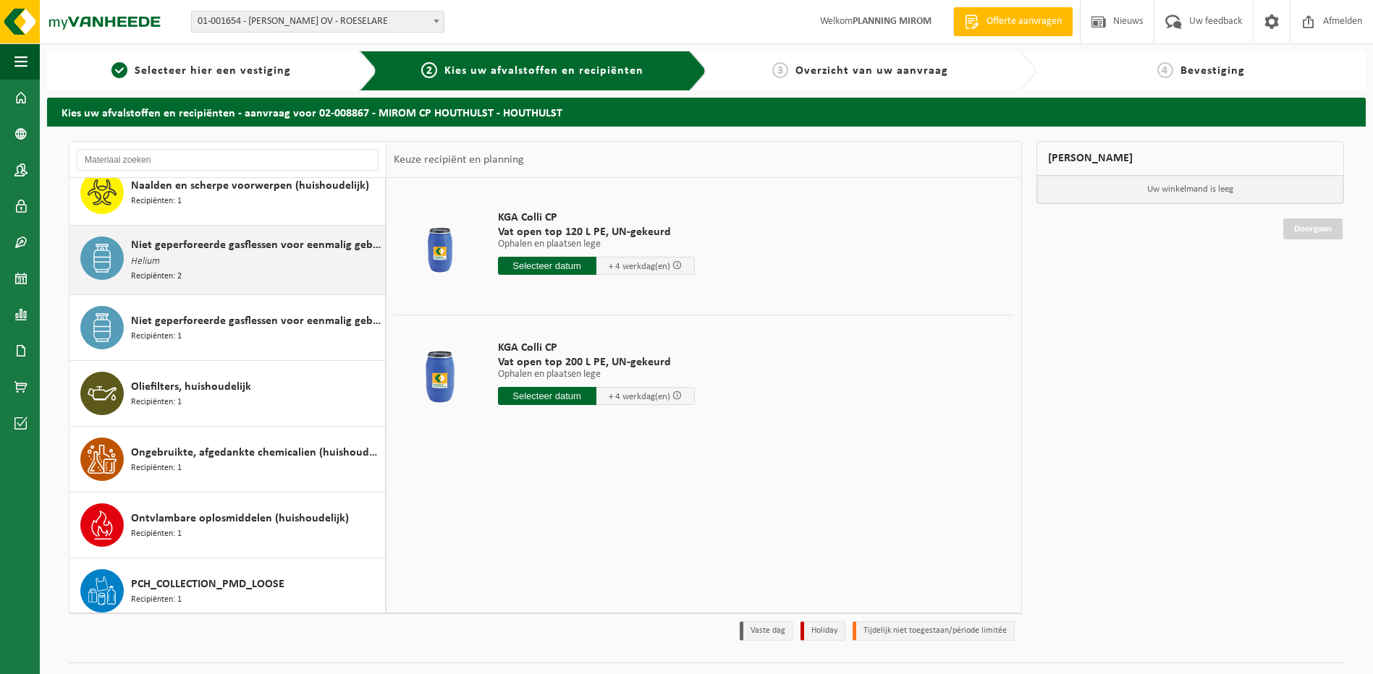
scroll to position [1158, 0]
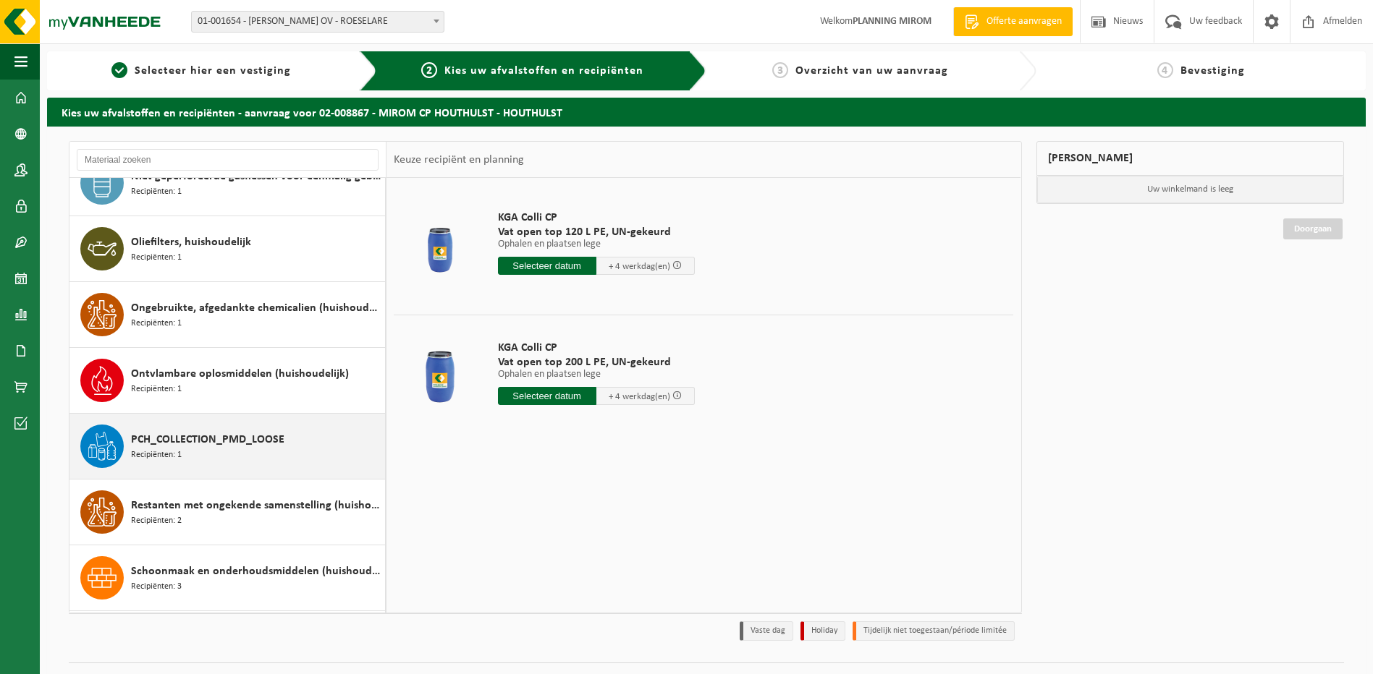
click at [177, 453] on span "Recipiënten: 1" at bounding box center [156, 456] width 51 height 14
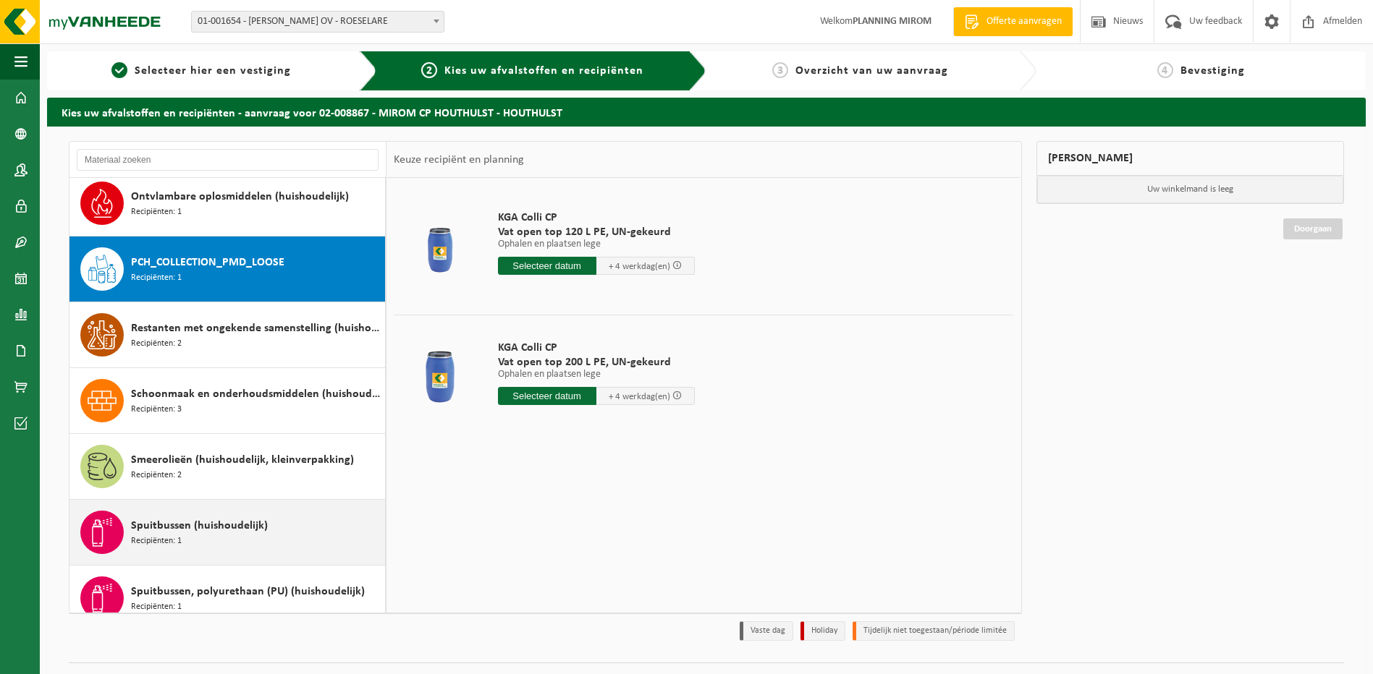
scroll to position [1387, 0]
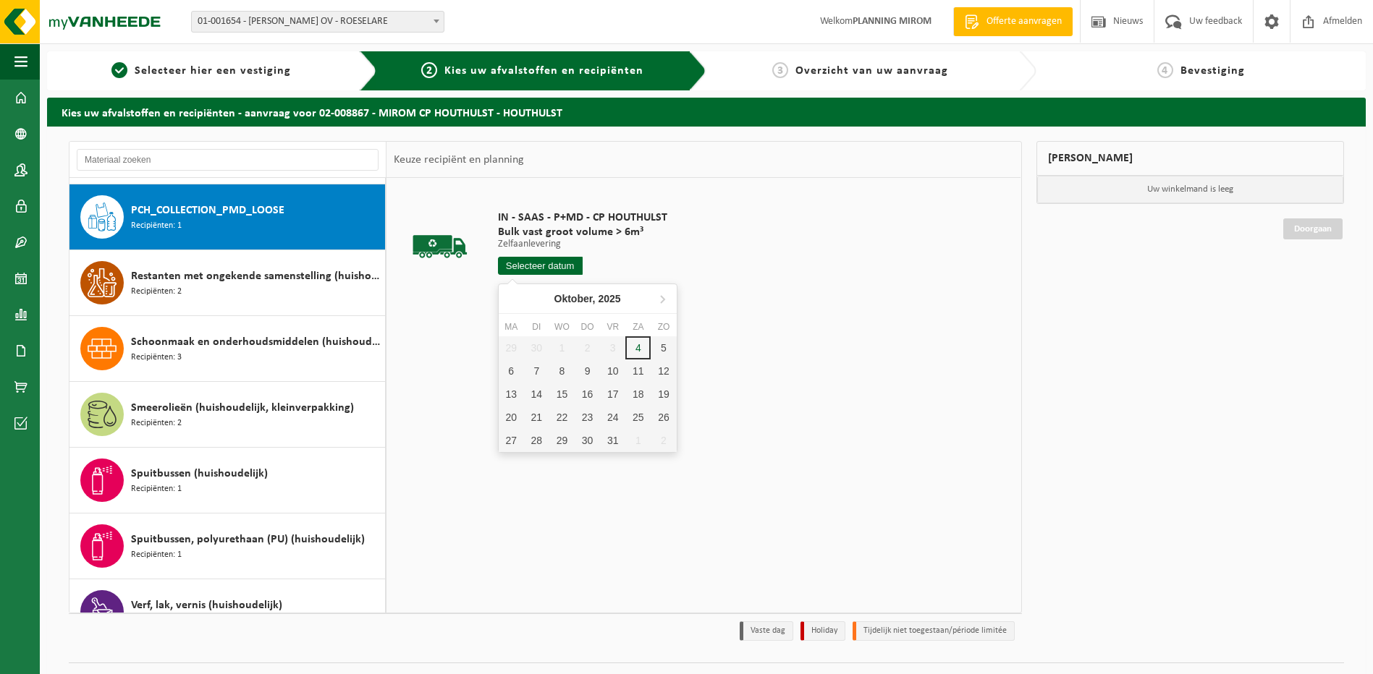
click at [509, 268] on input "text" at bounding box center [540, 266] width 85 height 18
click at [517, 375] on div "6" at bounding box center [511, 371] width 25 height 23
type input "Van 2025-10-06"
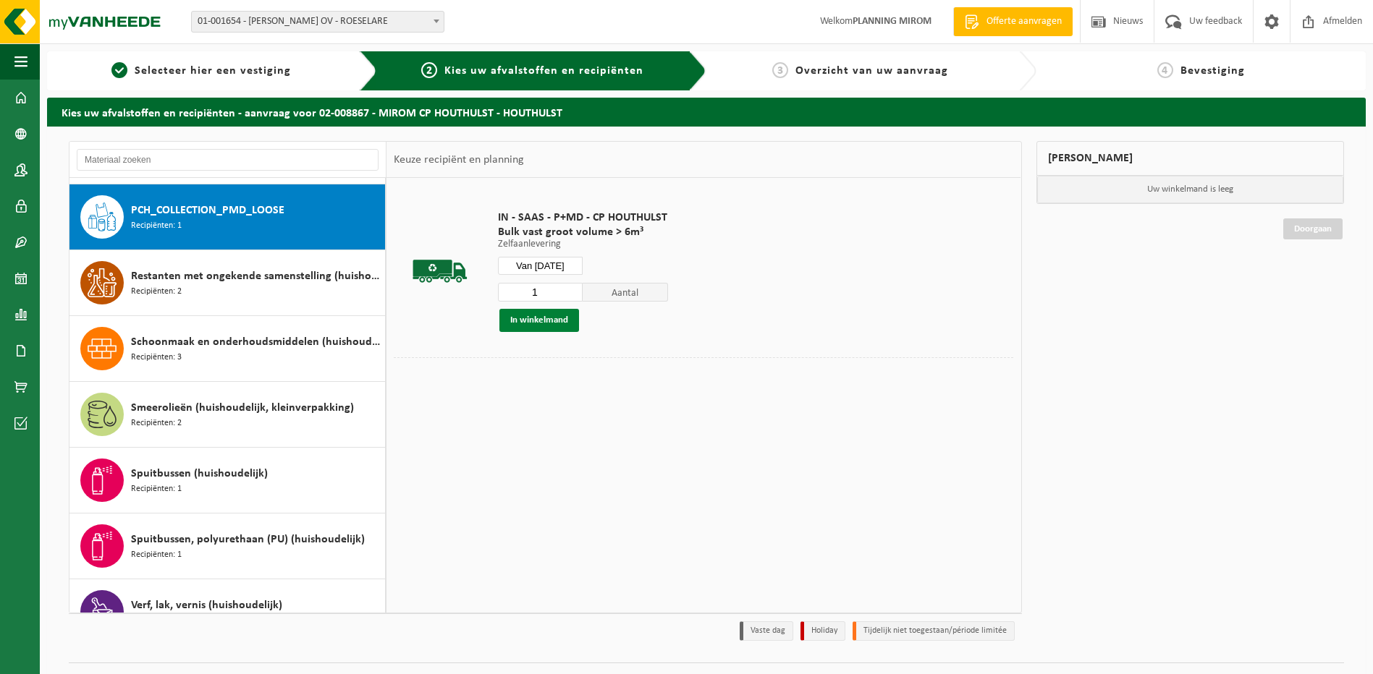
click at [549, 320] on button "In winkelmand" at bounding box center [539, 320] width 80 height 23
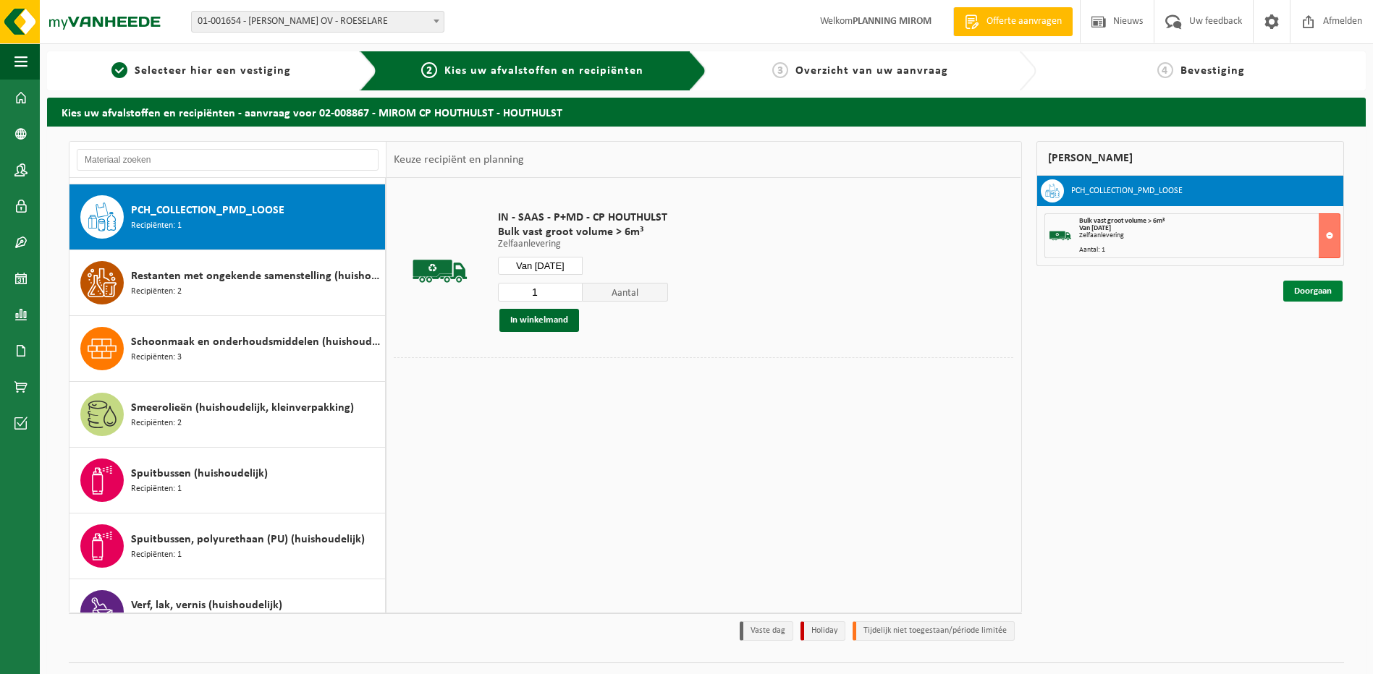
click at [1305, 290] on link "Doorgaan" at bounding box center [1312, 291] width 59 height 21
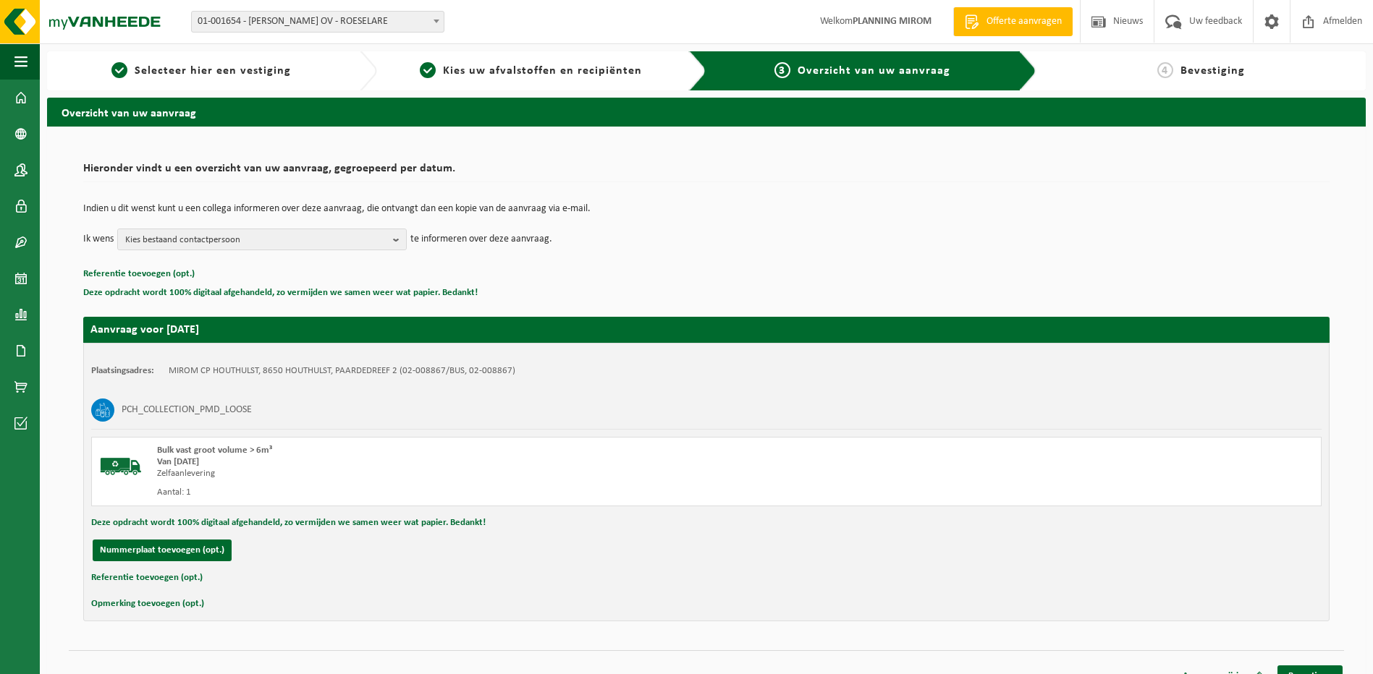
scroll to position [20, 0]
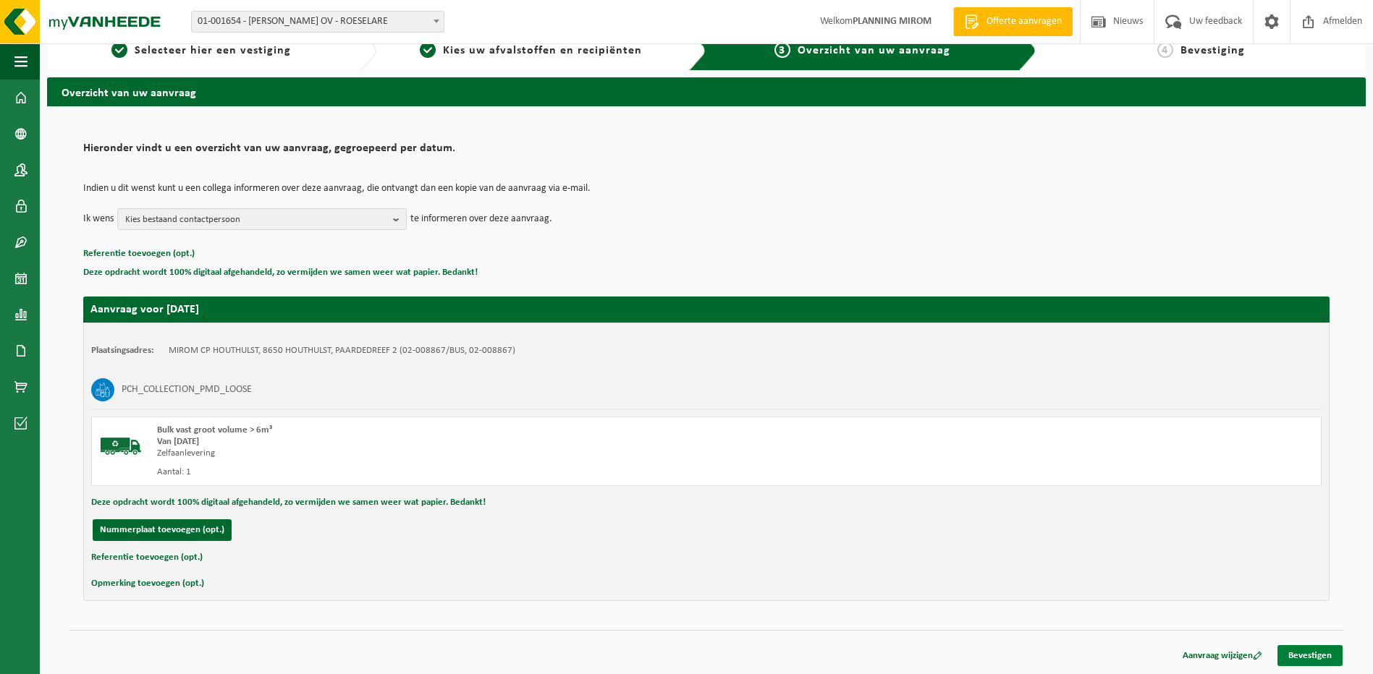
click at [1307, 657] on link "Bevestigen" at bounding box center [1309, 655] width 65 height 21
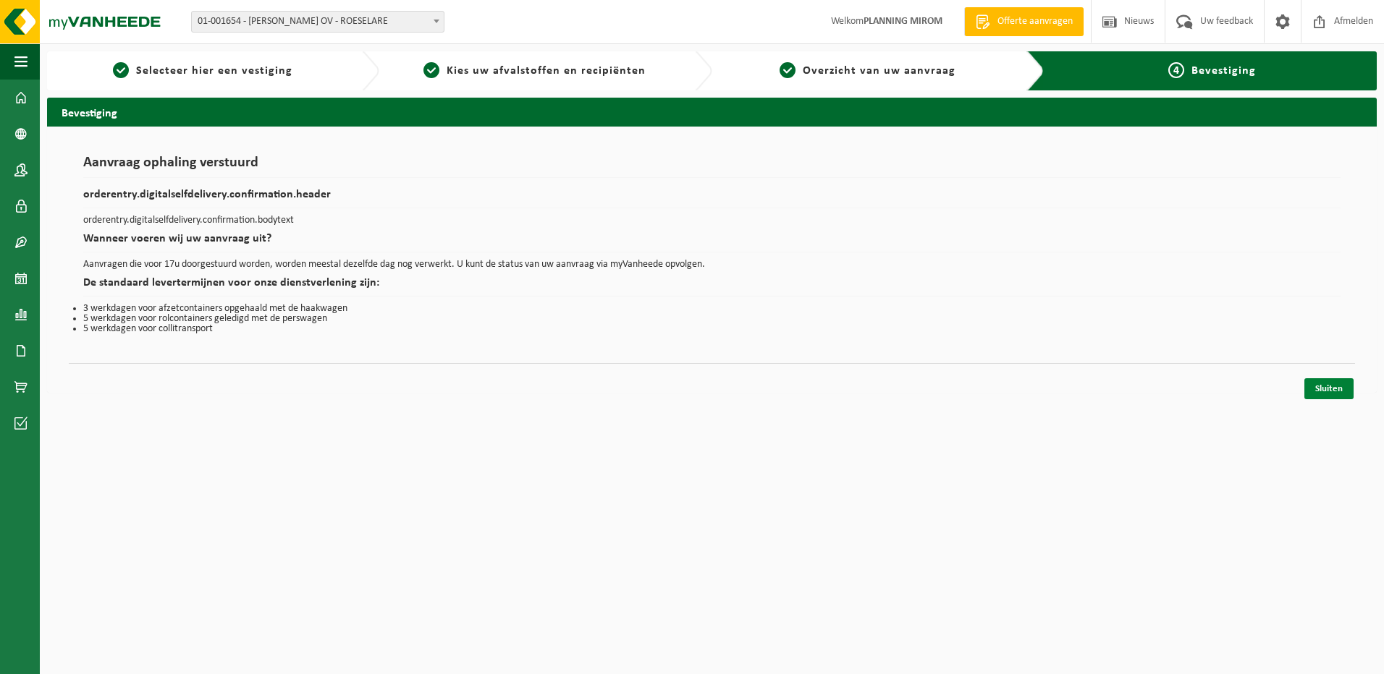
click at [1322, 394] on link "Sluiten" at bounding box center [1328, 388] width 49 height 21
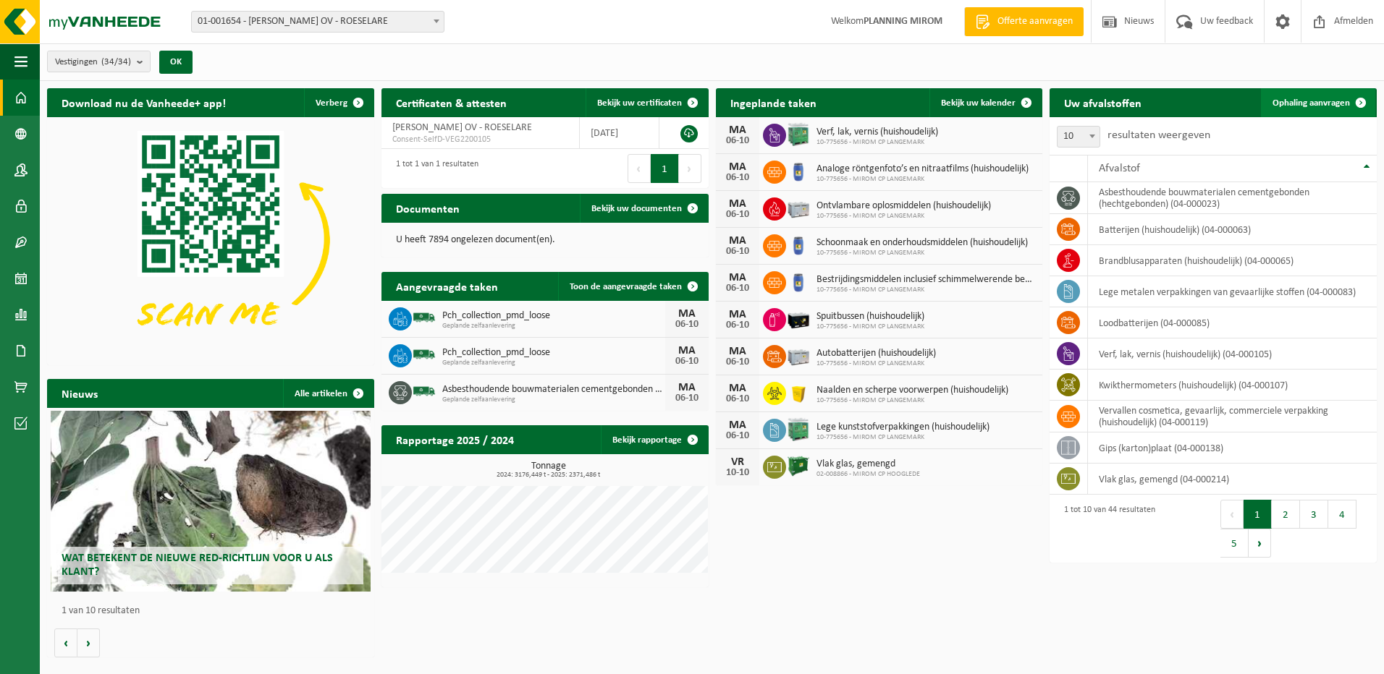
click at [1295, 99] on span "Ophaling aanvragen" at bounding box center [1310, 102] width 77 height 9
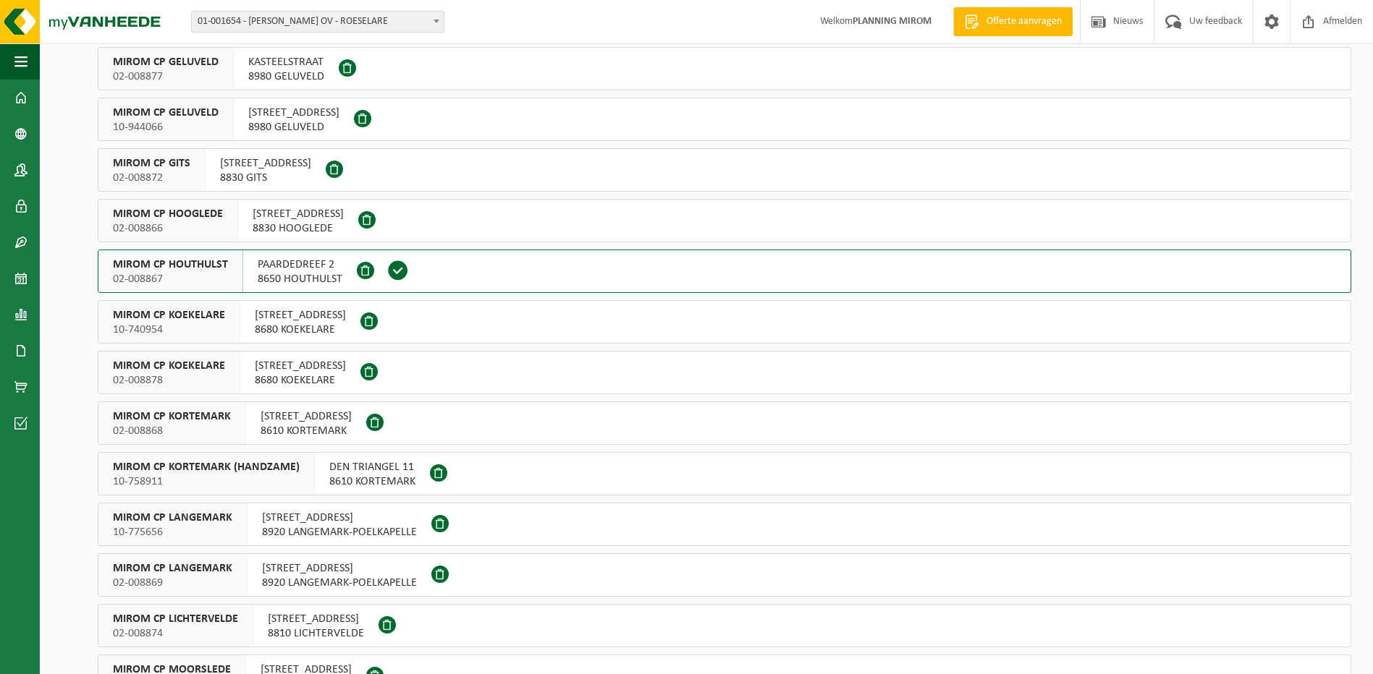
scroll to position [289, 0]
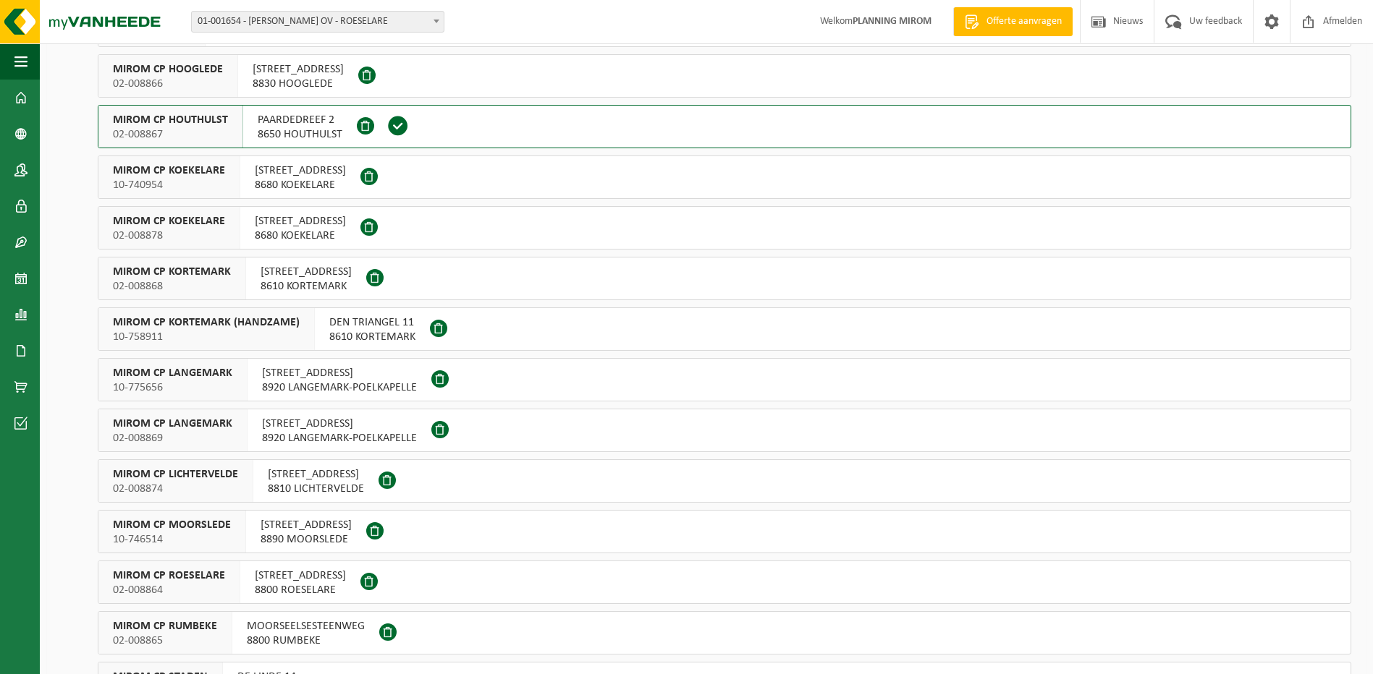
click at [170, 576] on span "MIROM CP ROESELARE" at bounding box center [169, 576] width 112 height 14
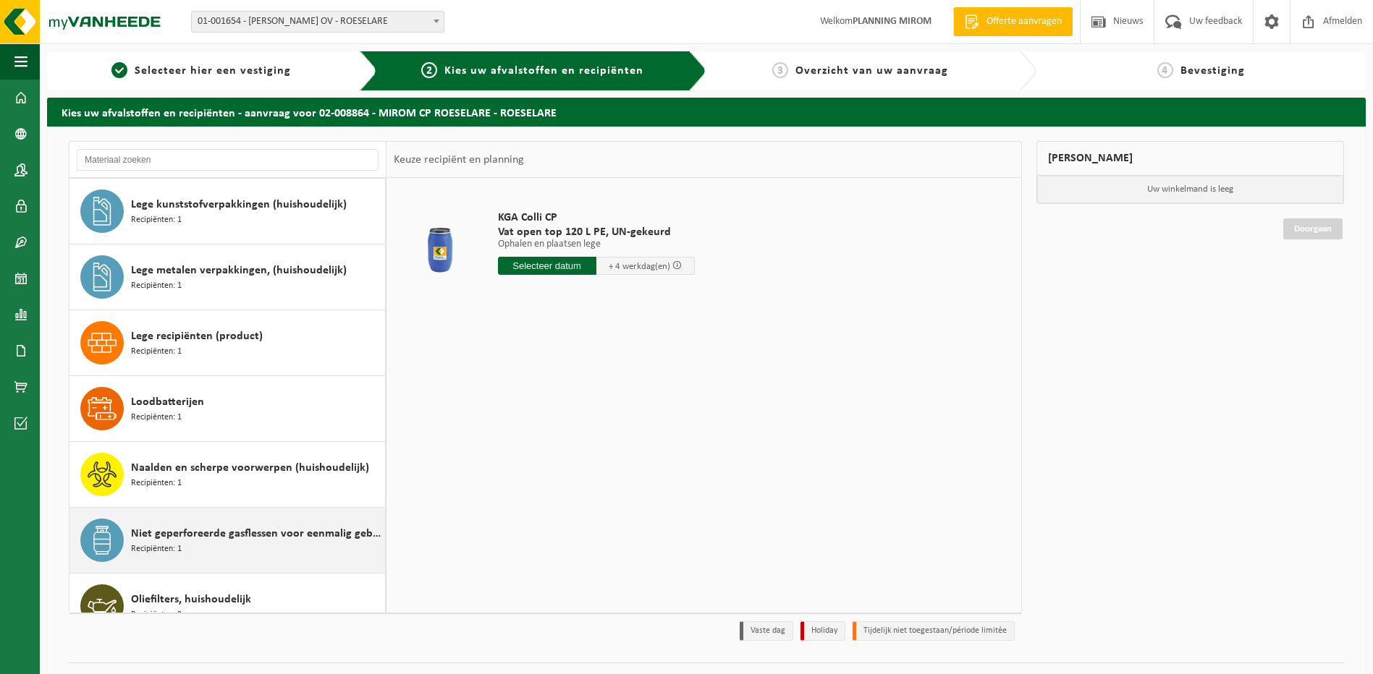
scroll to position [1013, 0]
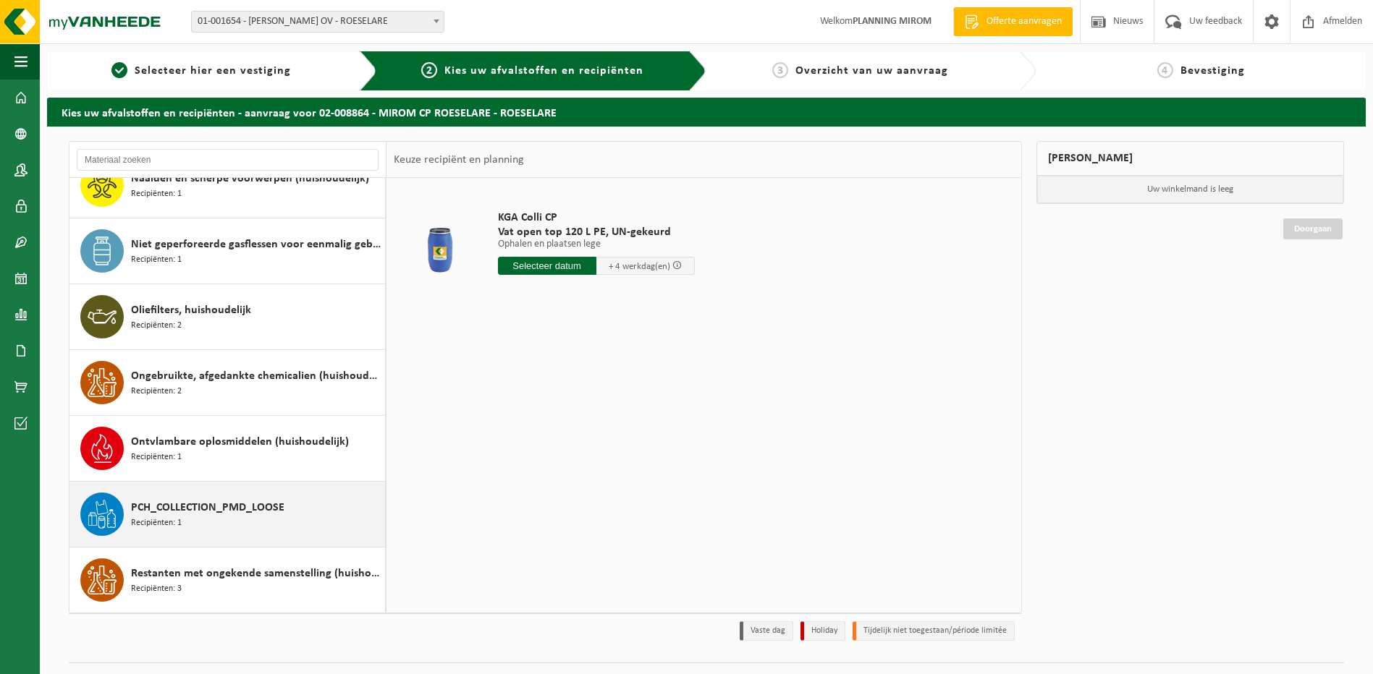
click at [206, 497] on div "PCH_COLLECTION_PMD_LOOSE Recipiënten: 1" at bounding box center [256, 514] width 250 height 43
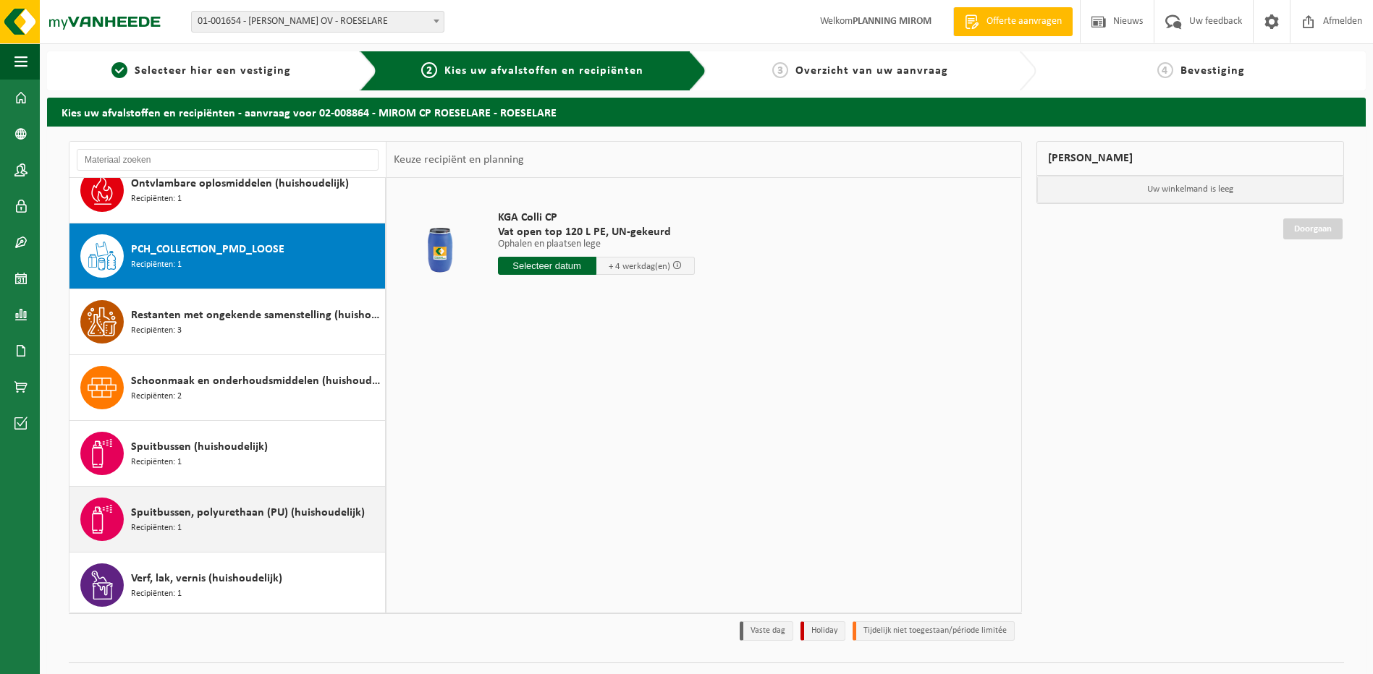
scroll to position [1317, 0]
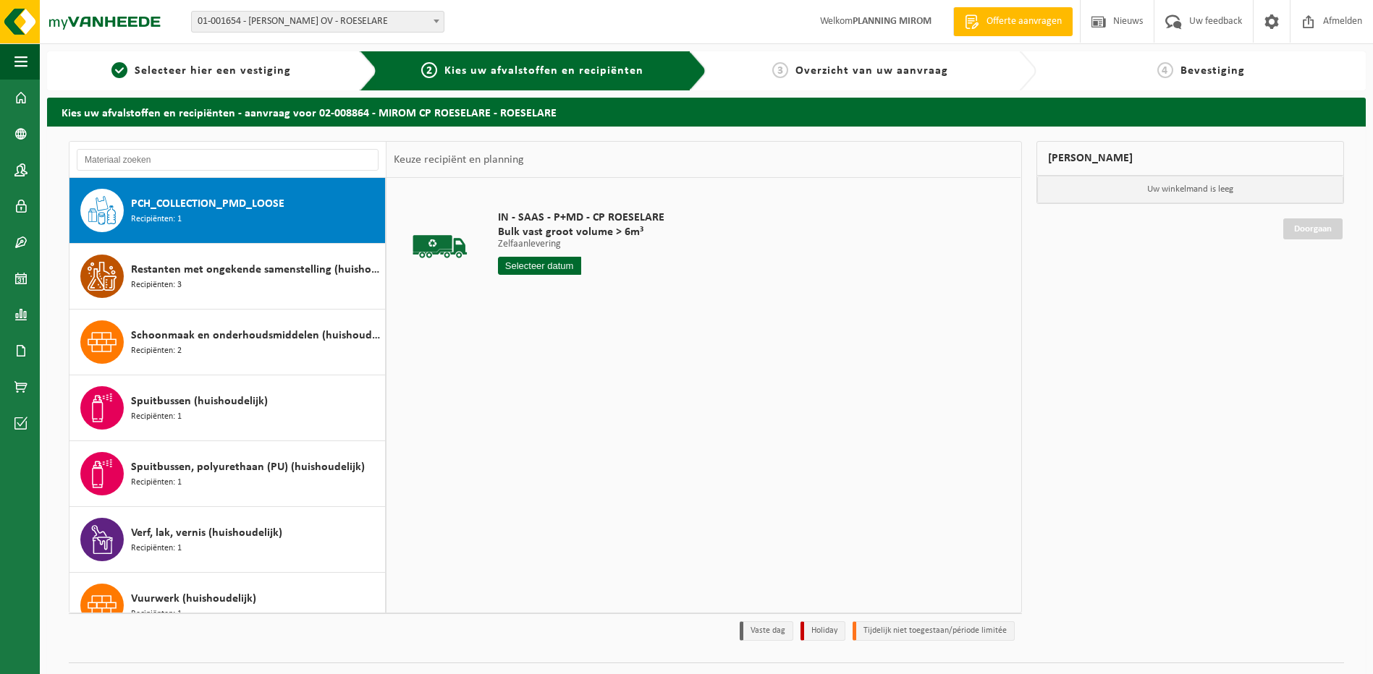
click at [550, 264] on input "text" at bounding box center [539, 266] width 83 height 18
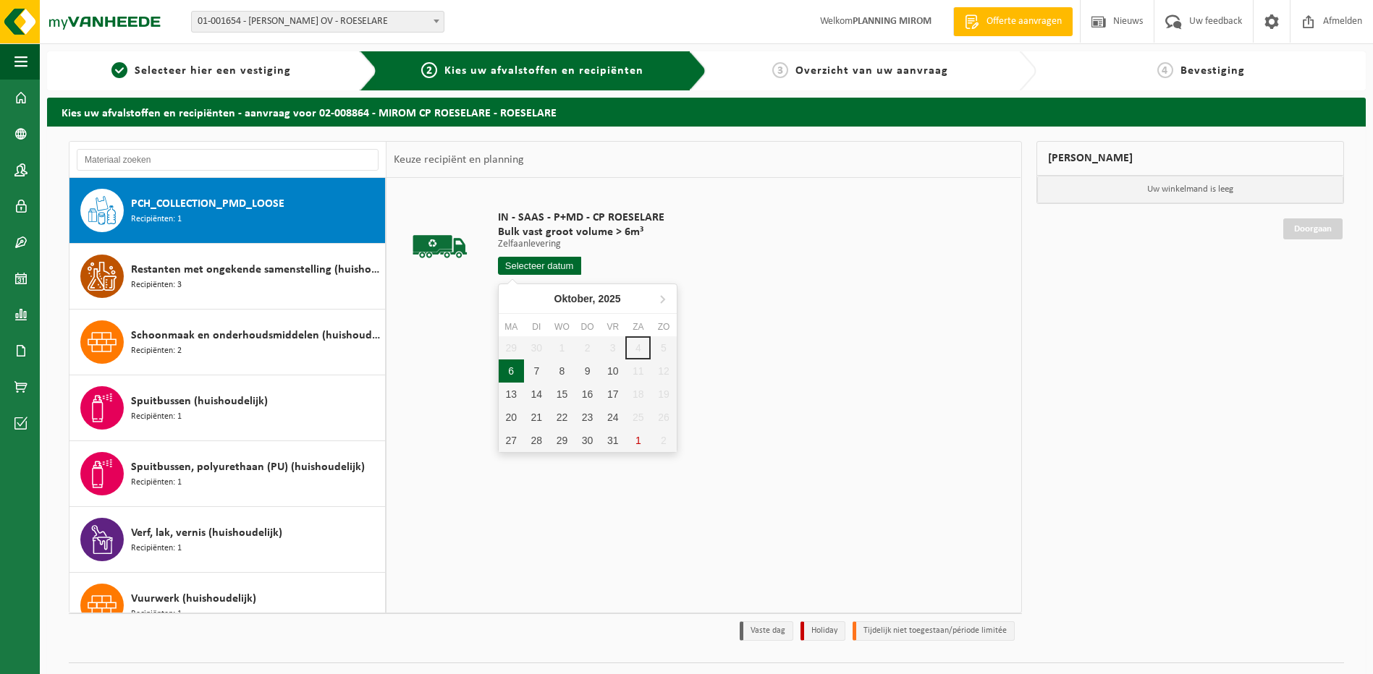
click at [506, 369] on div "6" at bounding box center [511, 371] width 25 height 23
type input "Van 2025-10-06"
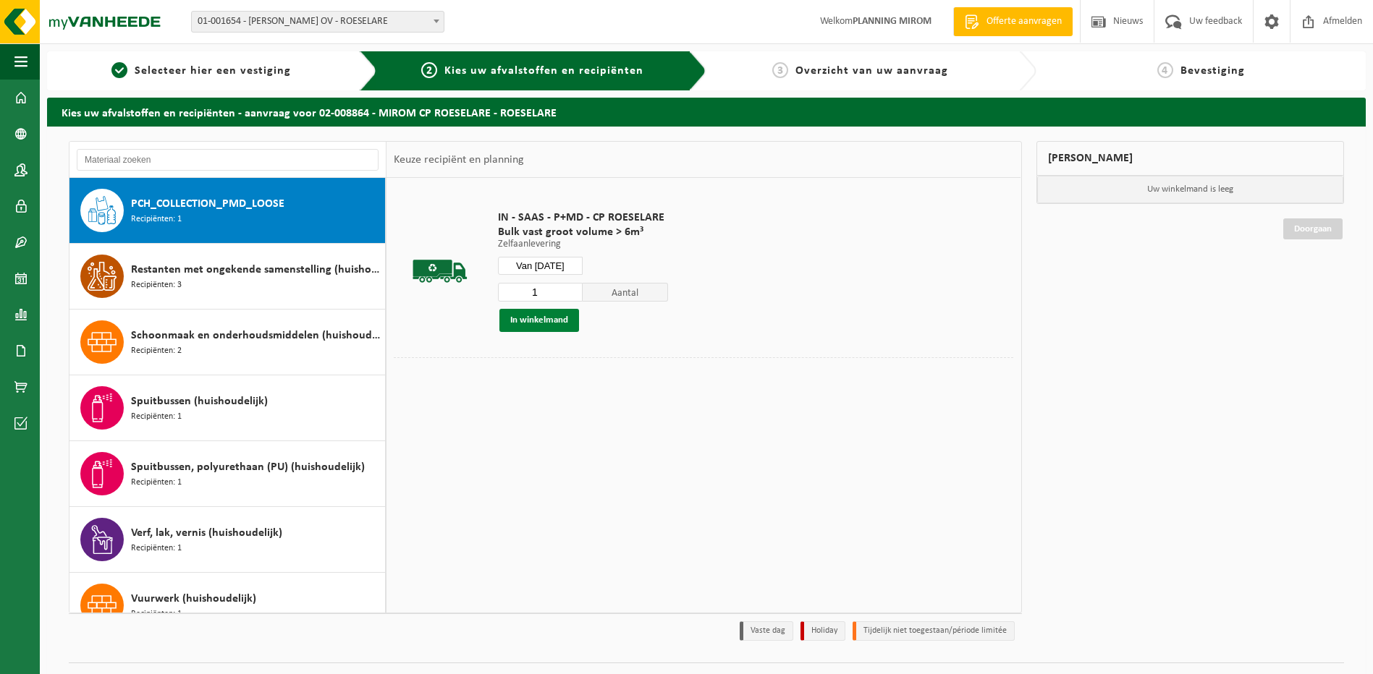
click at [520, 318] on button "In winkelmand" at bounding box center [539, 320] width 80 height 23
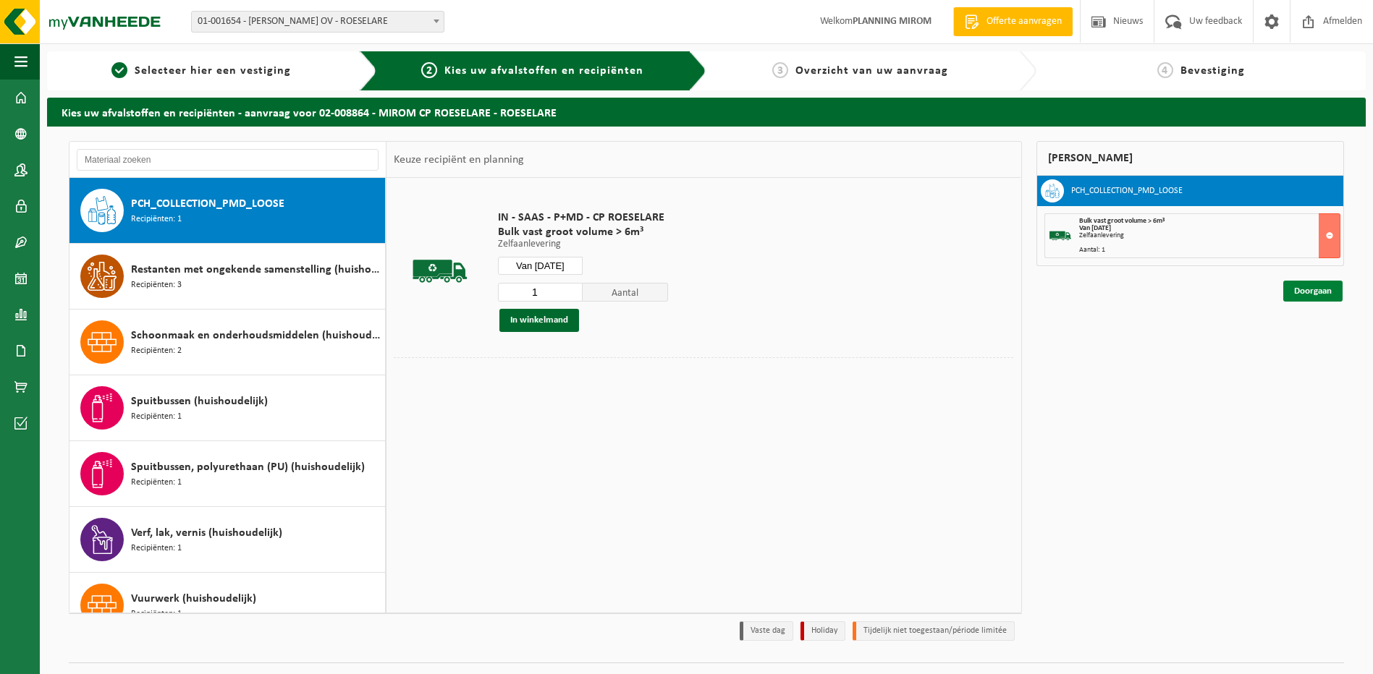
click at [1309, 287] on link "Doorgaan" at bounding box center [1312, 291] width 59 height 21
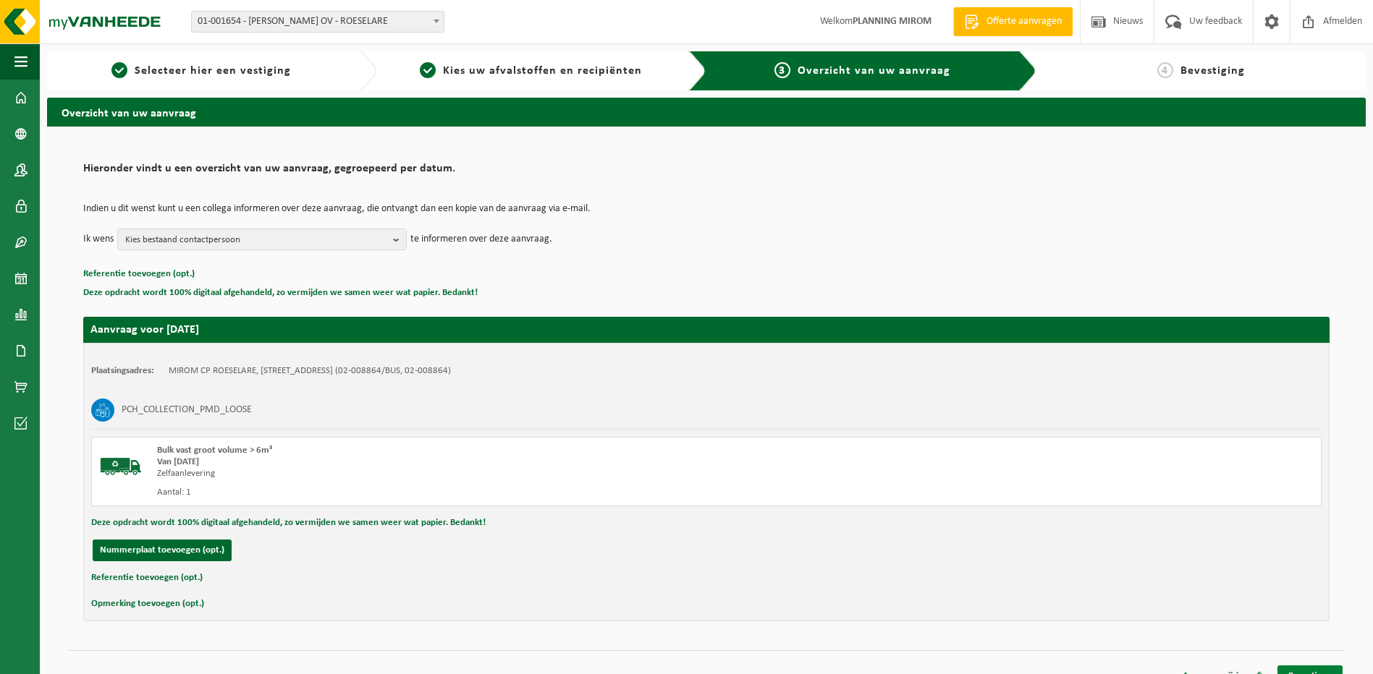
scroll to position [20, 0]
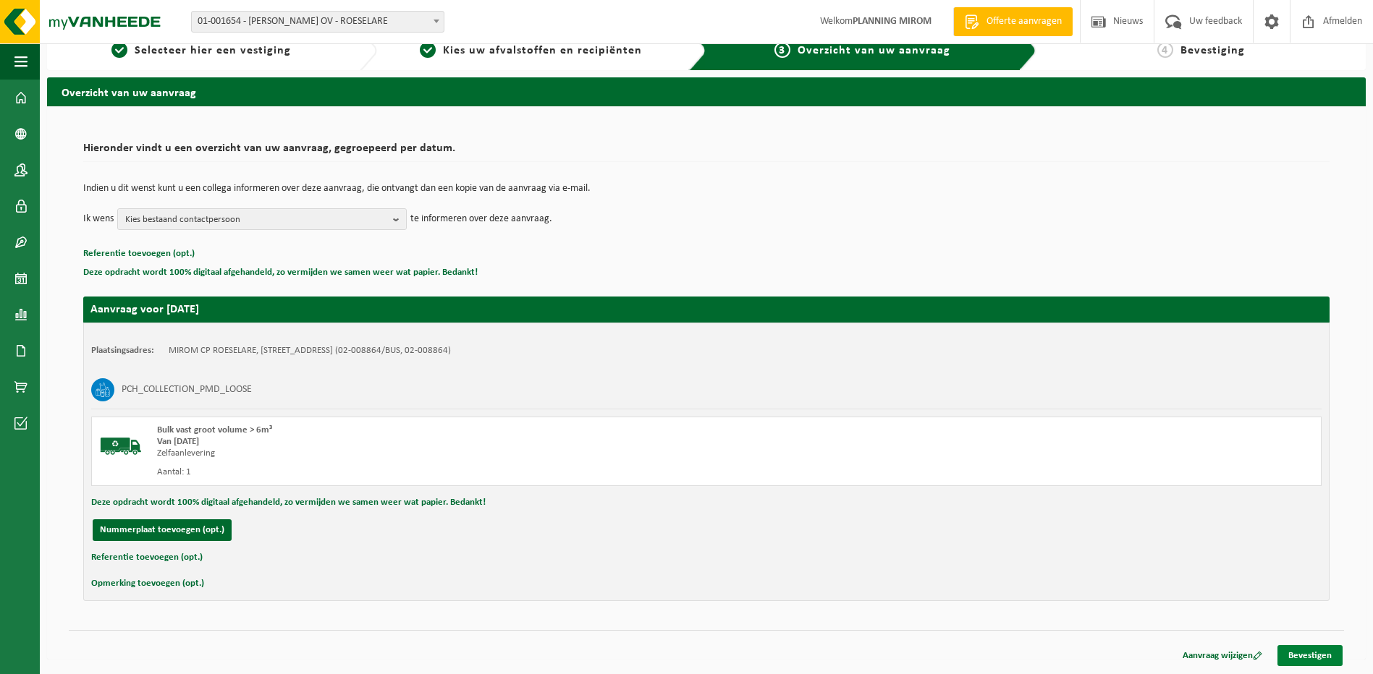
click at [1309, 649] on link "Bevestigen" at bounding box center [1309, 655] width 65 height 21
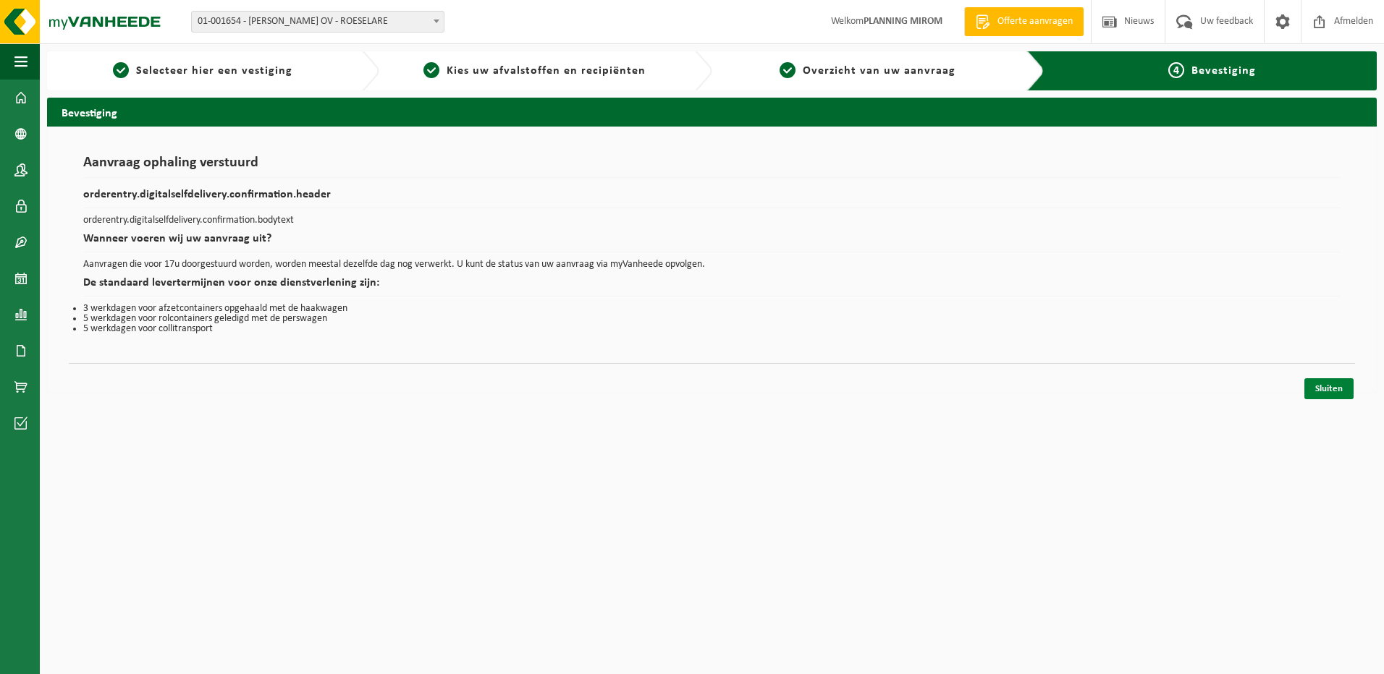
click at [1320, 391] on link "Sluiten" at bounding box center [1328, 388] width 49 height 21
